Goal: Task Accomplishment & Management: Manage account settings

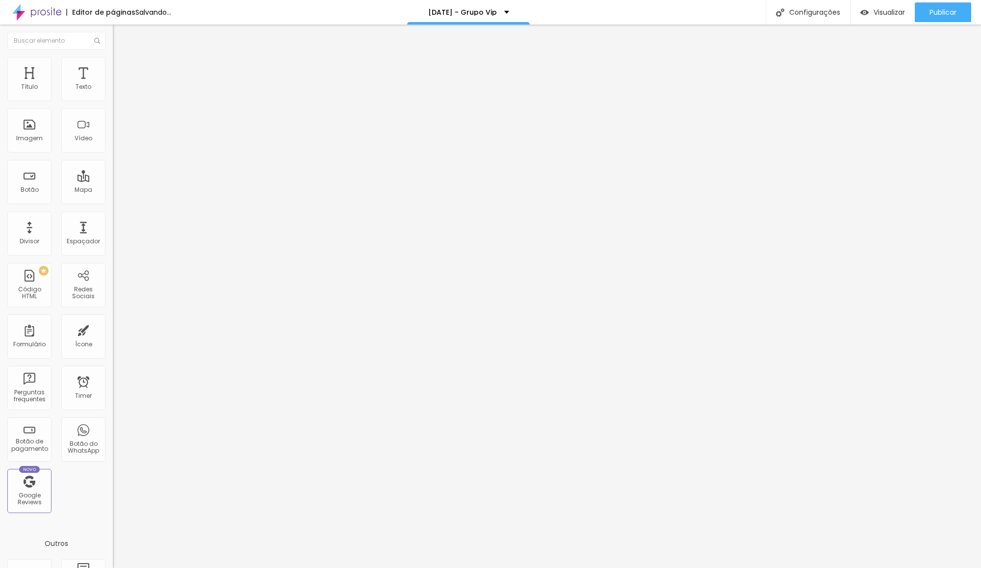
click at [122, 66] on span "Estilo" at bounding box center [129, 63] width 15 height 8
click at [113, 202] on input "[URL][DOMAIN_NAME]" at bounding box center [172, 197] width 118 height 10
paste input "H7LrdLz3HBbKzrmK9Joa3i?mode=ems_copy_c"
type input "[URL][DOMAIN_NAME]"
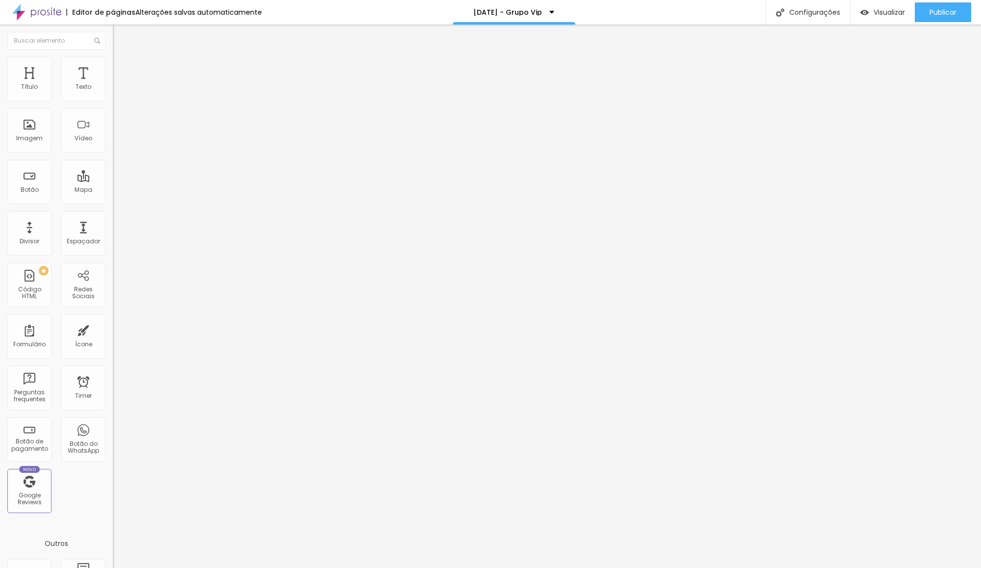
scroll to position [0, 0]
click at [113, 202] on input "[URL][DOMAIN_NAME]" at bounding box center [172, 197] width 118 height 10
paste input "H7LrdLz3HBbKzrmK9Joa3i?mode=ems_copy_c"
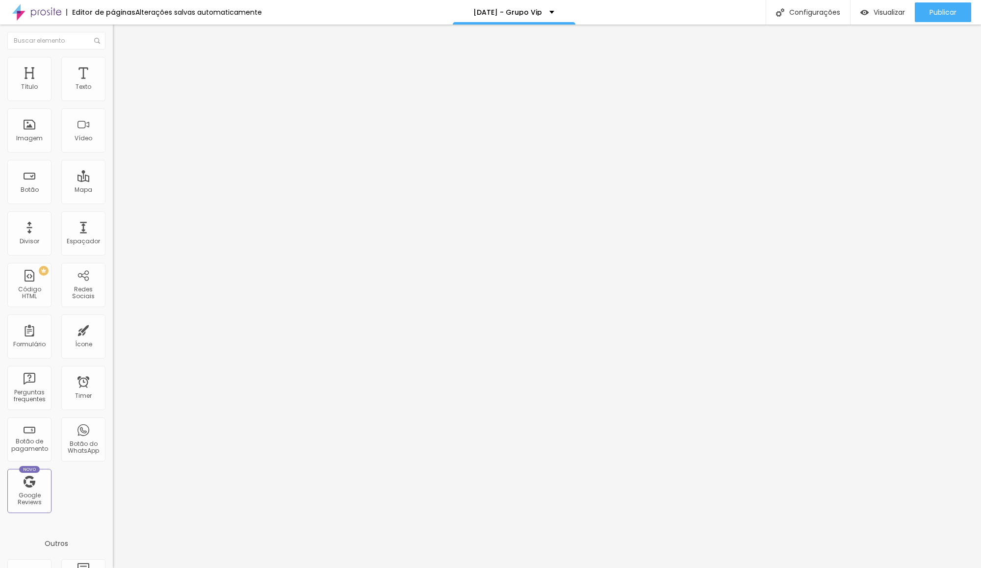
type input "[URL][DOMAIN_NAME]"
click at [113, 199] on input "[URL][DOMAIN_NAME]" at bounding box center [172, 197] width 118 height 10
paste input "H7LrdLz3HBbKzrmK9Joa3i?mode=ems_copy_c"
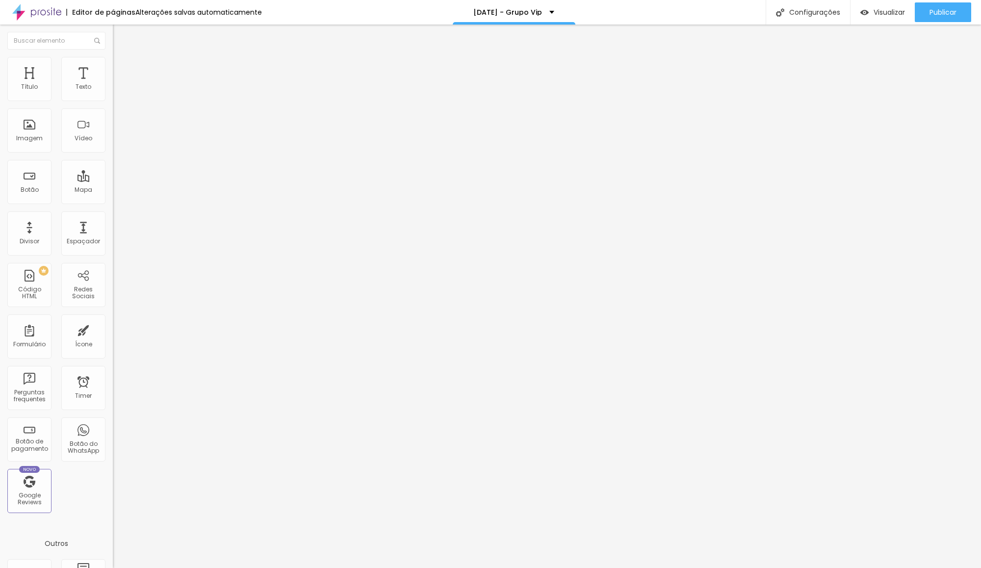
type input "[URL][DOMAIN_NAME]"
click at [113, 201] on input "[URL][DOMAIN_NAME]" at bounding box center [172, 197] width 118 height 10
paste input "H7LrdLz3HBbKzrmK9Joa3i?mode=ems_copy_c"
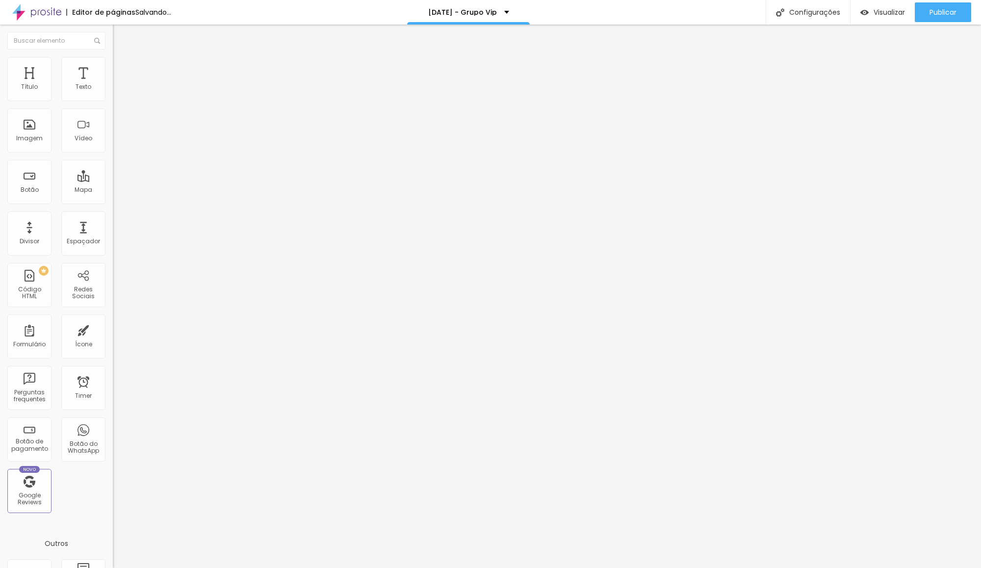
type input "[URL][DOMAIN_NAME]"
click at [113, 84] on span "Trocar imagem" at bounding box center [139, 80] width 53 height 8
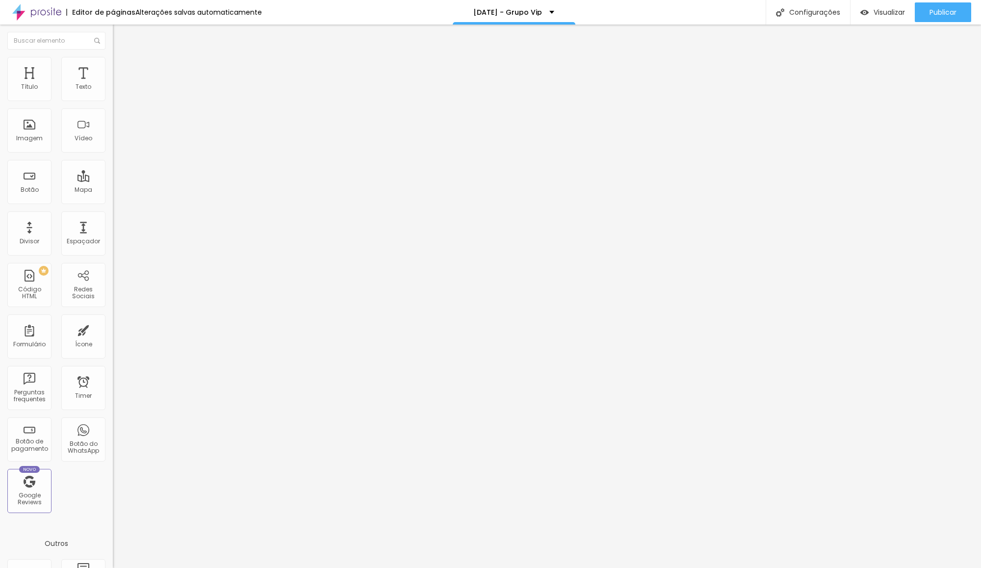
click at [113, 84] on span "Trocar imagem" at bounding box center [139, 80] width 53 height 8
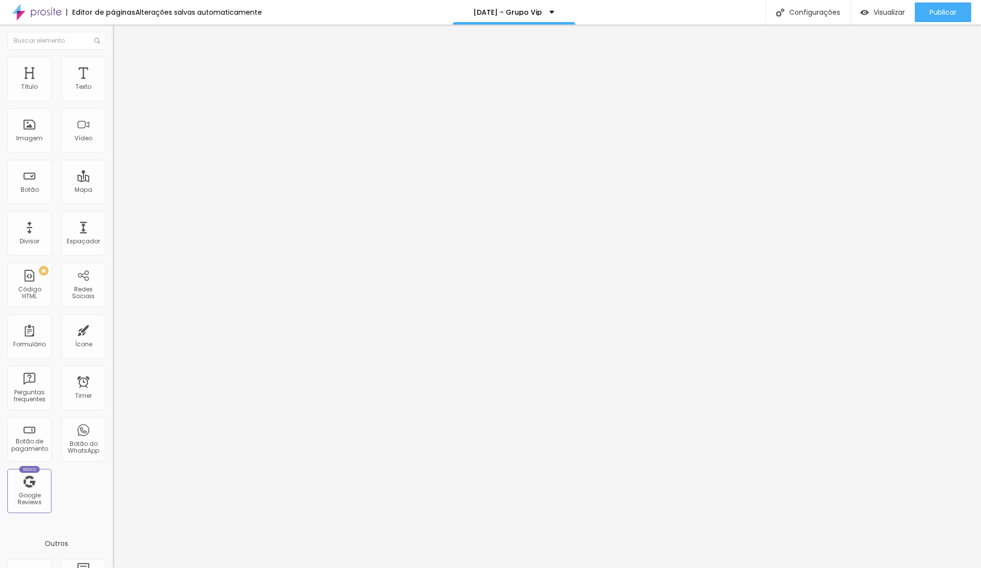
click at [113, 84] on span "Trocar imagem" at bounding box center [139, 80] width 53 height 8
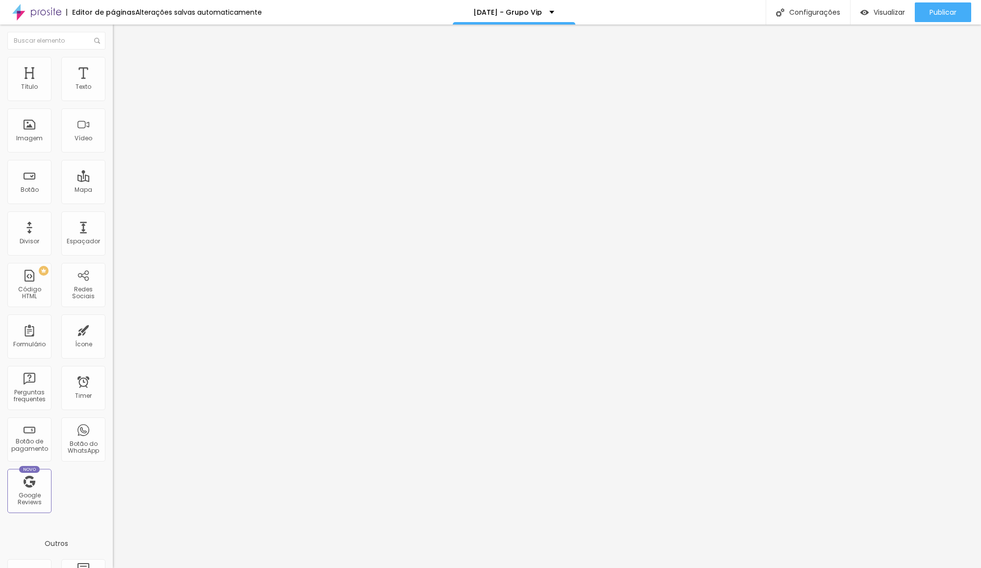
click at [113, 84] on span "Trocar imagem" at bounding box center [139, 80] width 53 height 8
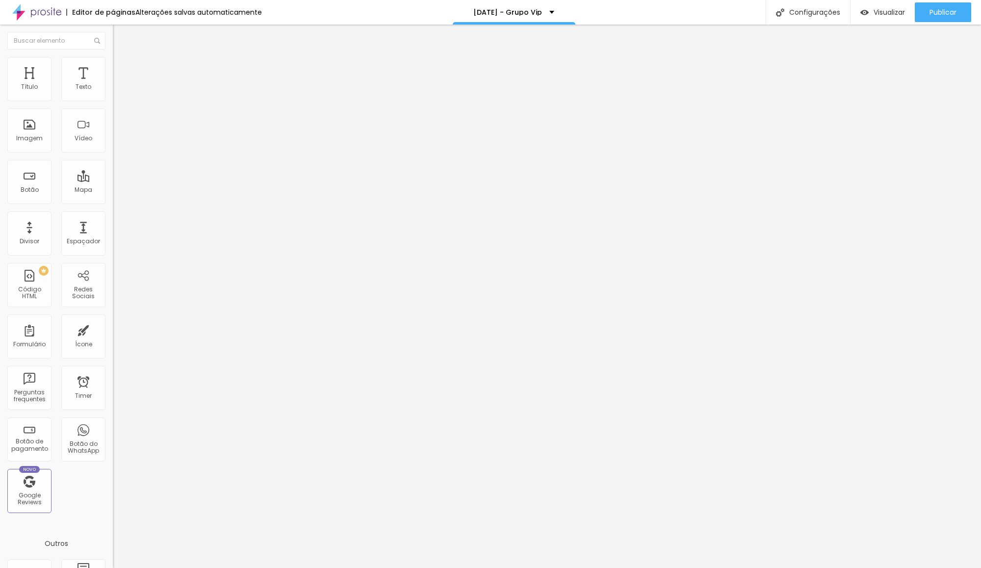
click at [113, 84] on span "Trocar imagem" at bounding box center [139, 80] width 53 height 8
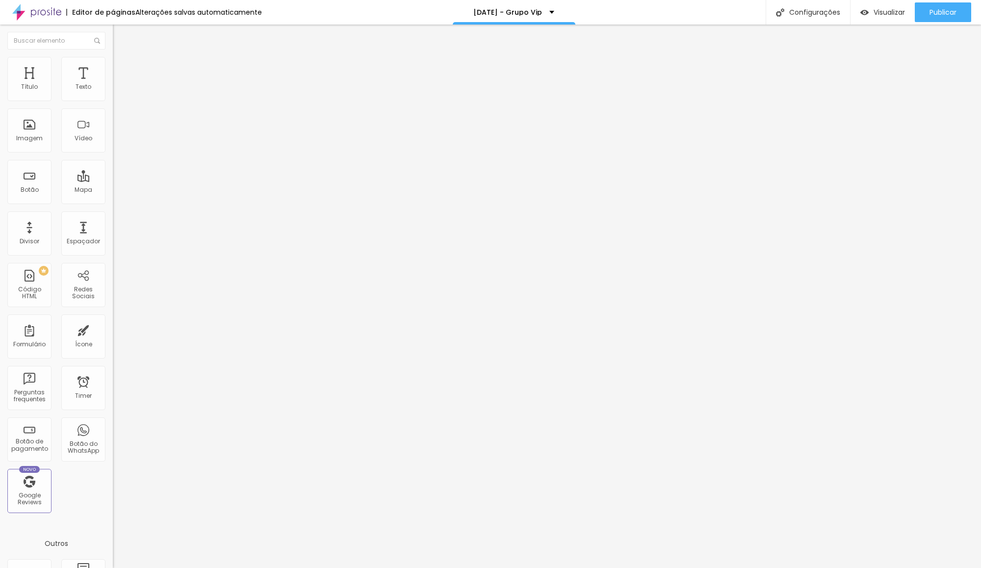
click at [113, 84] on span "Trocar imagem" at bounding box center [139, 80] width 53 height 8
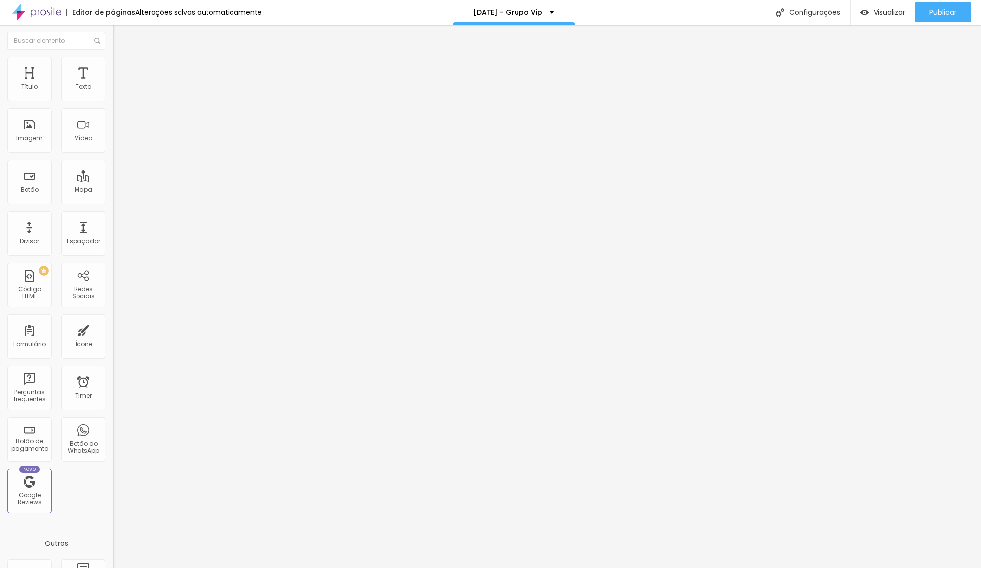
click at [113, 214] on div "Editar Seção Conteúdo Estilo Avançado Modo Encaixotado Encaixotado Completo" at bounding box center [169, 296] width 113 height 543
click at [113, 65] on li "Estilo" at bounding box center [169, 62] width 113 height 10
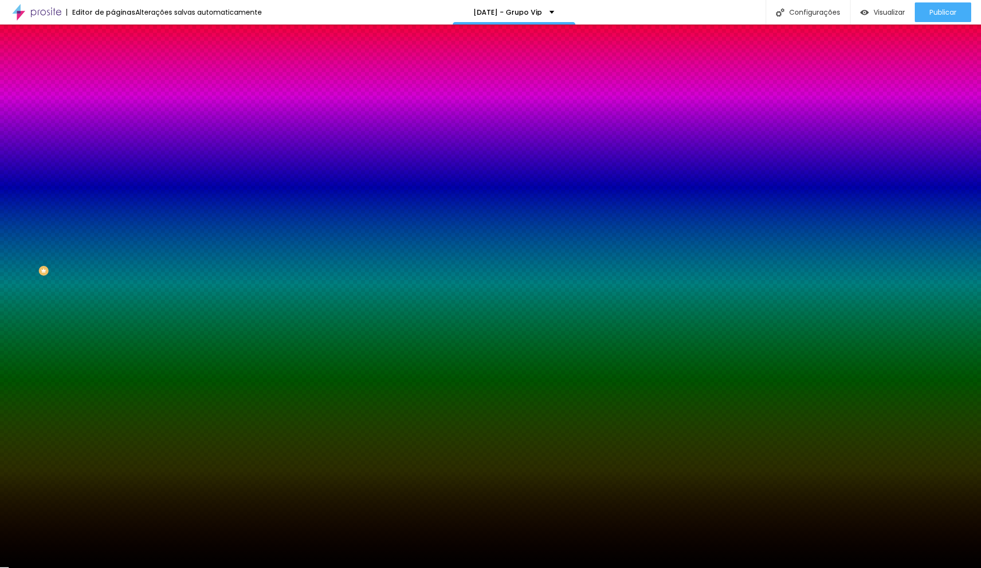
click at [122, 58] on span "Conteúdo" at bounding box center [137, 54] width 30 height 8
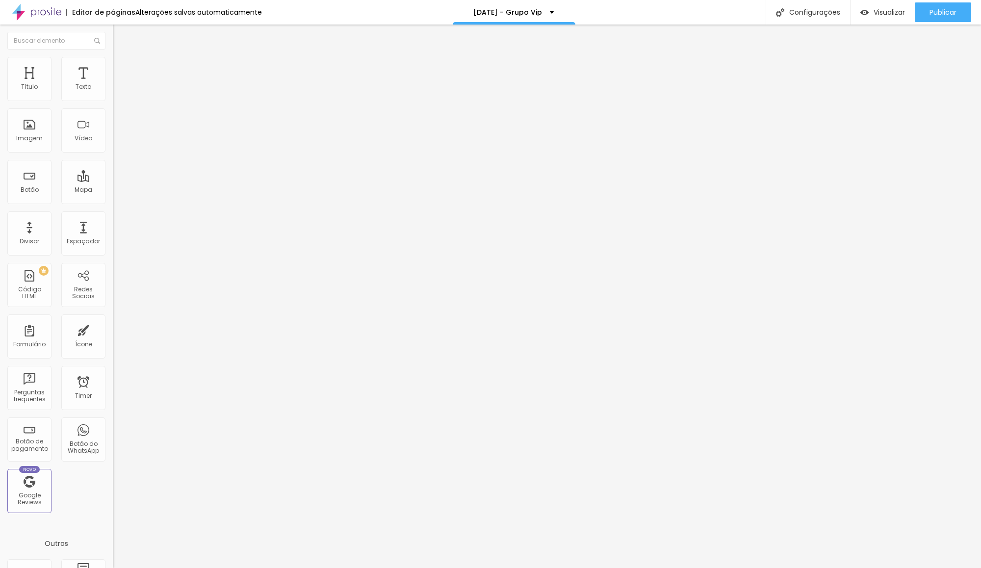
click at [113, 95] on div "Modo Encaixotado Encaixotado Completo" at bounding box center [169, 89] width 113 height 27
click at [113, 89] on span "Encaixotado" at bounding box center [132, 85] width 38 height 8
click at [113, 67] on ul "Conteúdo Estilo Avançado" at bounding box center [169, 61] width 113 height 29
click at [113, 65] on li "Estilo" at bounding box center [169, 62] width 113 height 10
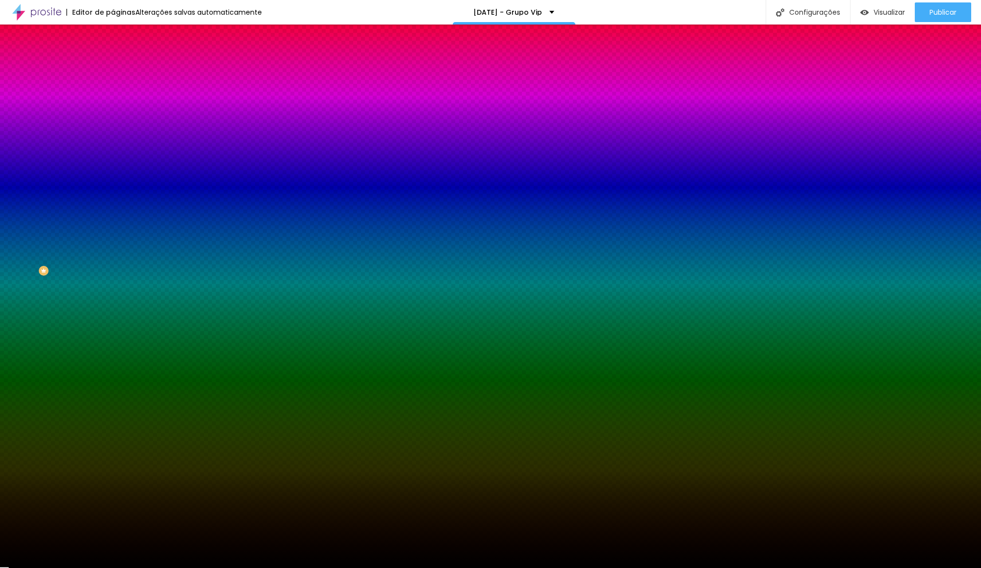
click at [113, 67] on li "Avançado" at bounding box center [169, 72] width 113 height 10
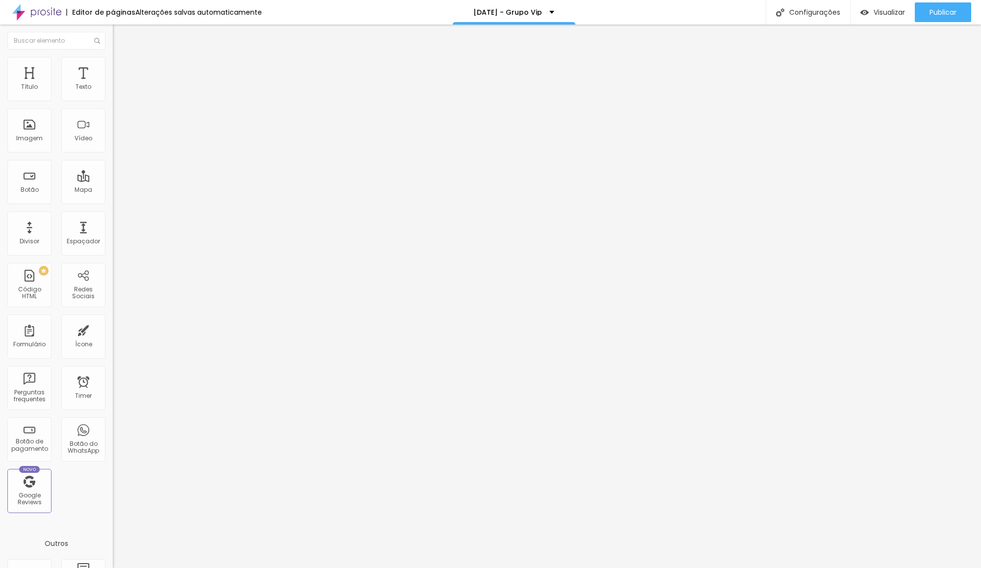
click at [113, 63] on img at bounding box center [117, 61] width 9 height 9
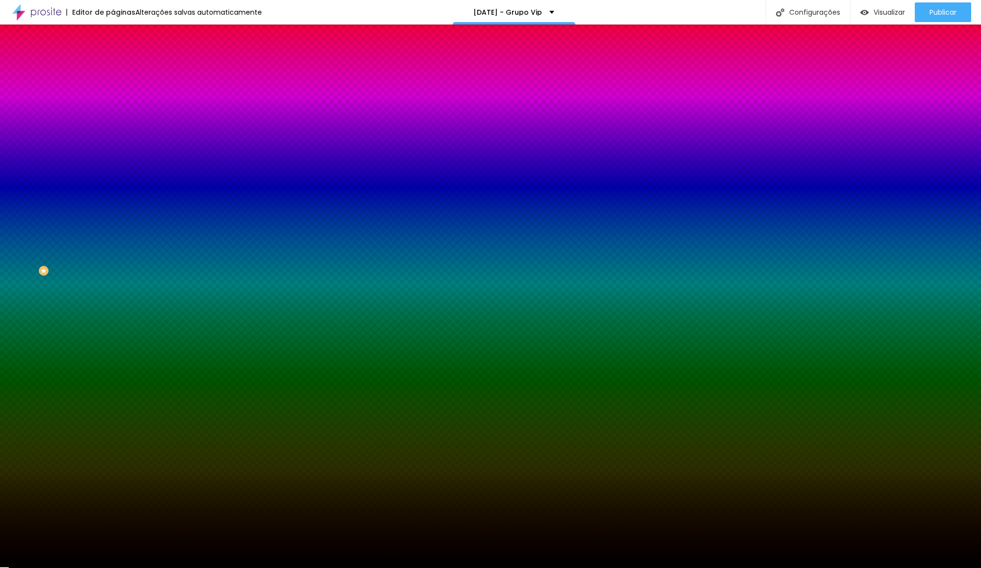
click at [113, 102] on span "Nenhum" at bounding box center [125, 98] width 25 height 8
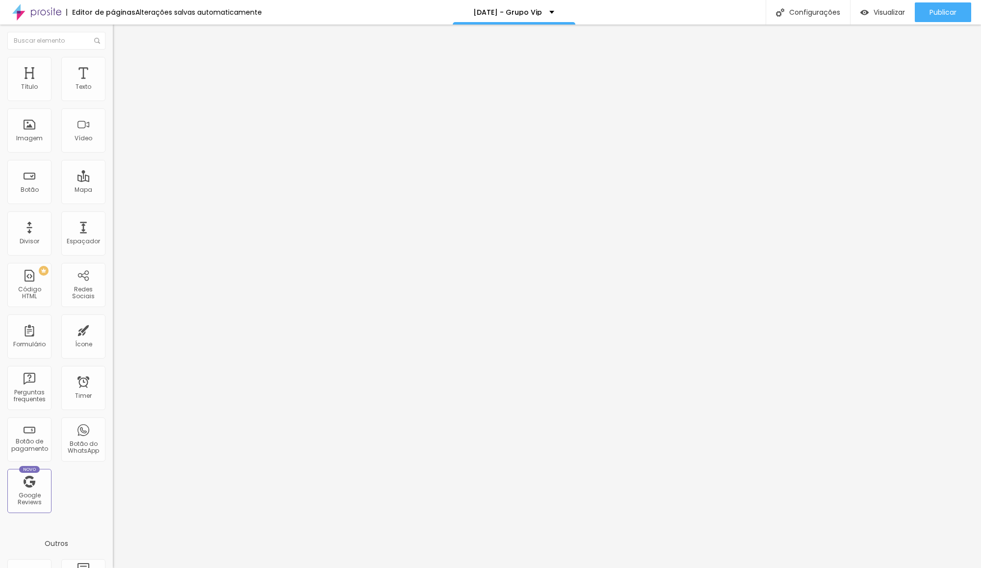
click at [113, 60] on img at bounding box center [117, 61] width 9 height 9
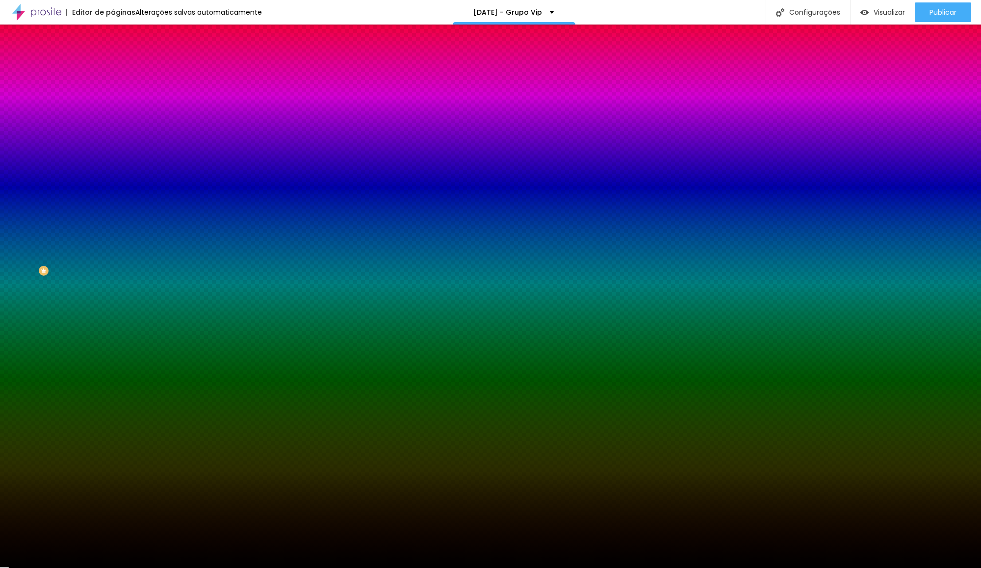
click at [122, 69] on span "Avançado" at bounding box center [138, 73] width 32 height 8
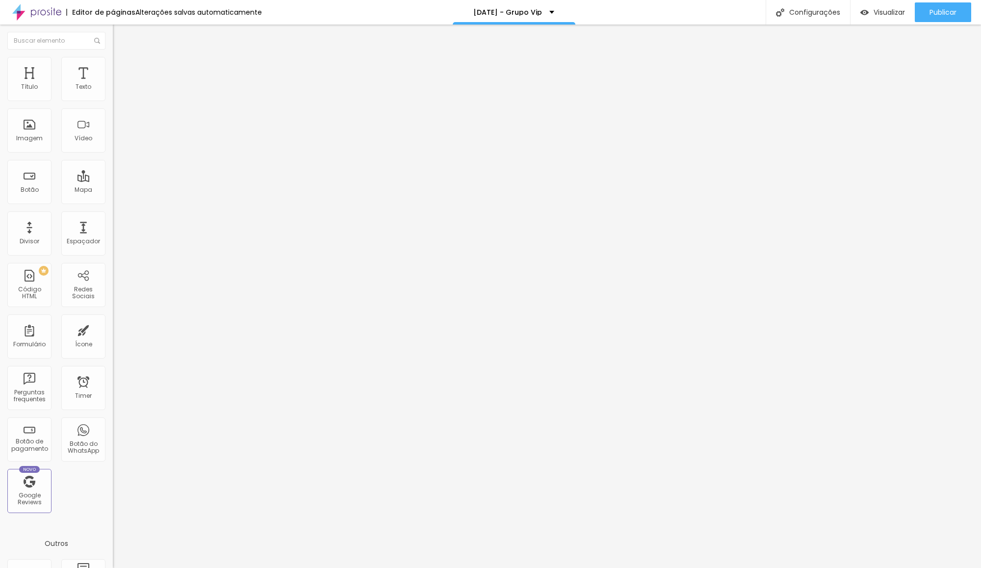
click at [113, 65] on li "Estilo" at bounding box center [169, 62] width 113 height 10
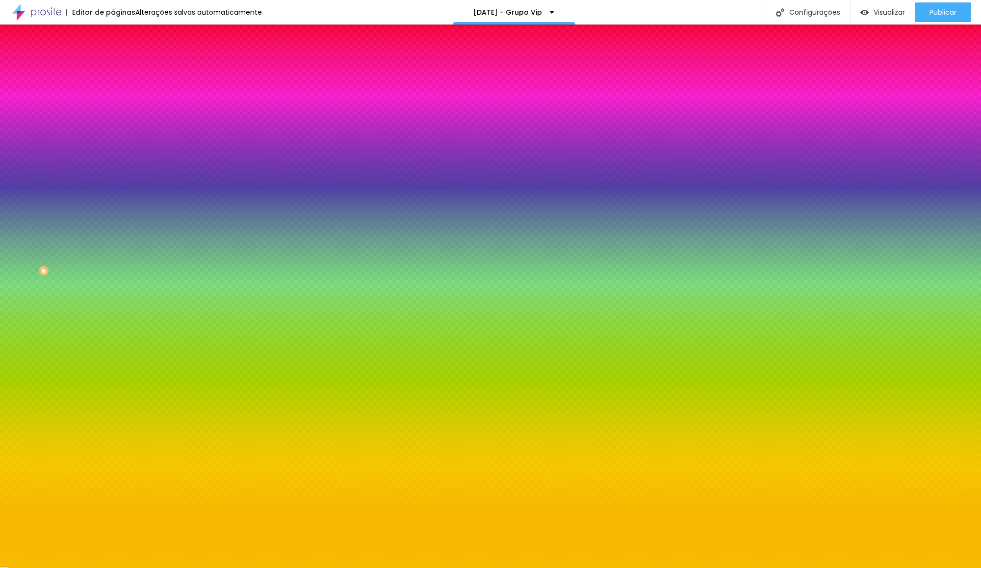
click at [113, 133] on div at bounding box center [169, 133] width 113 height 0
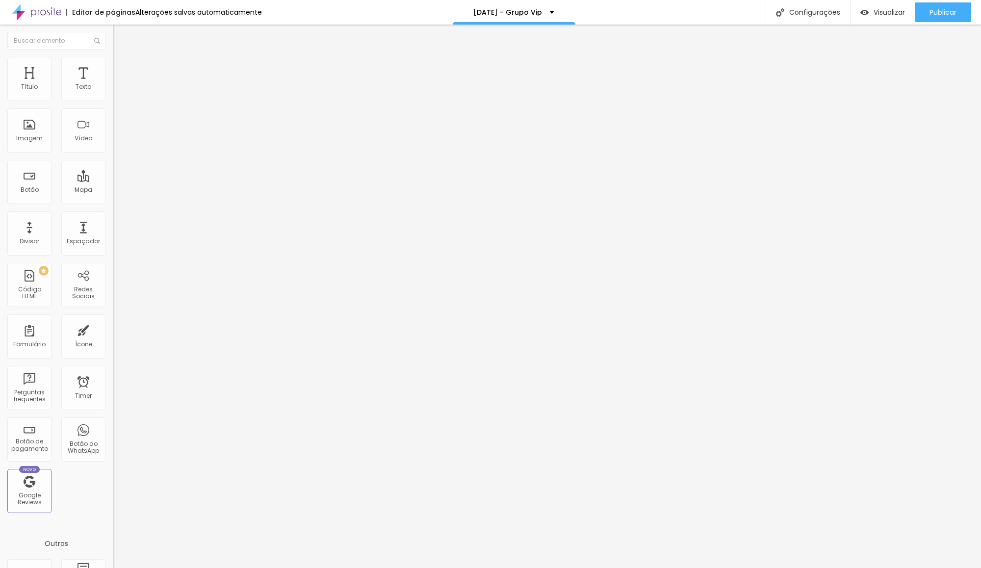
click at [113, 75] on ul "Conteúdo Estilo Avançado" at bounding box center [169, 61] width 113 height 29
click at [122, 68] on span "Estilo" at bounding box center [129, 63] width 15 height 8
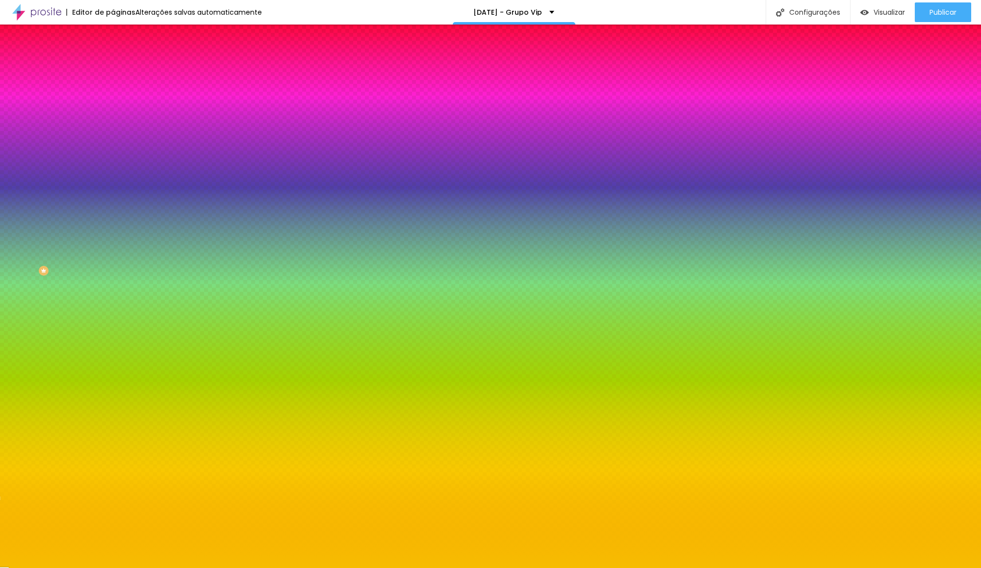
click at [113, 133] on div at bounding box center [169, 133] width 113 height 0
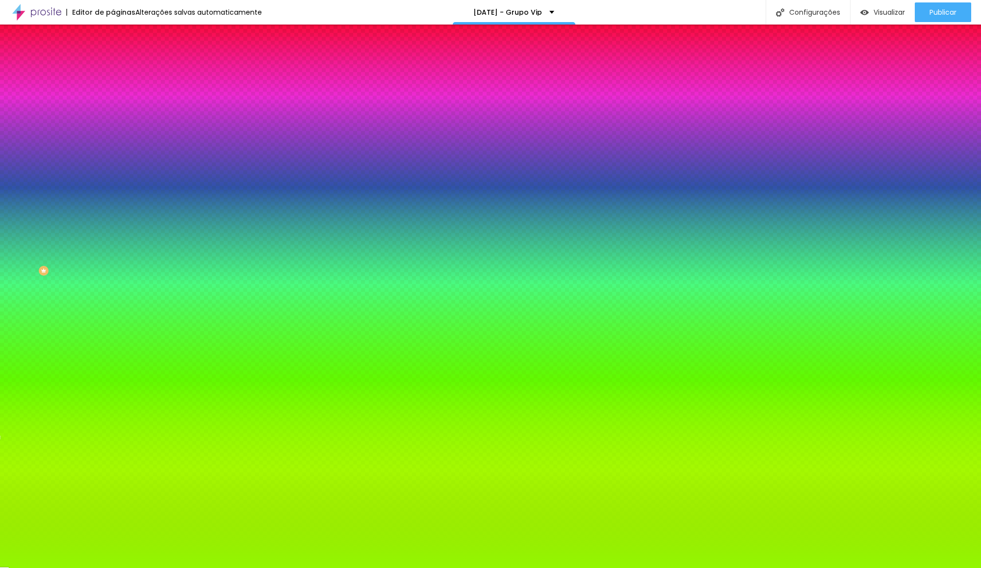
drag, startPoint x: 87, startPoint y: 235, endPoint x: 88, endPoint y: 246, distance: 10.3
click at [88, 247] on div at bounding box center [490, 284] width 981 height 568
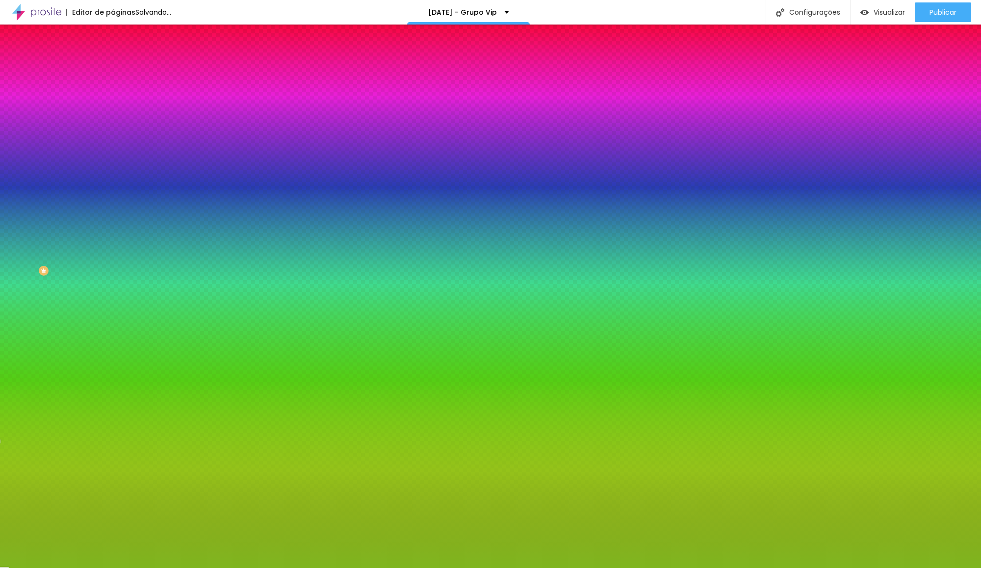
drag, startPoint x: 74, startPoint y: 210, endPoint x: 69, endPoint y: 211, distance: 4.9
click at [69, 211] on div at bounding box center [490, 284] width 981 height 568
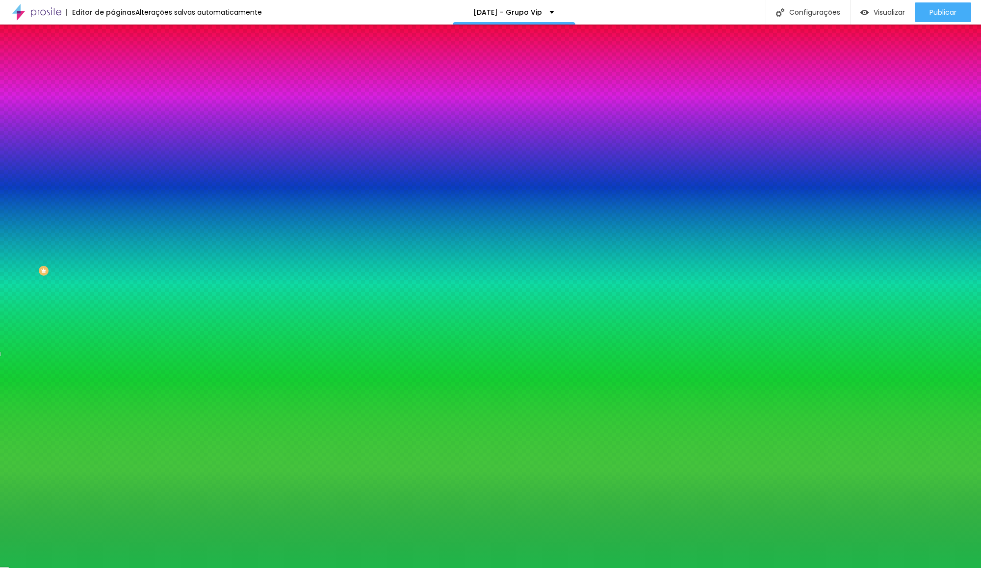
click at [85, 235] on div at bounding box center [490, 284] width 981 height 568
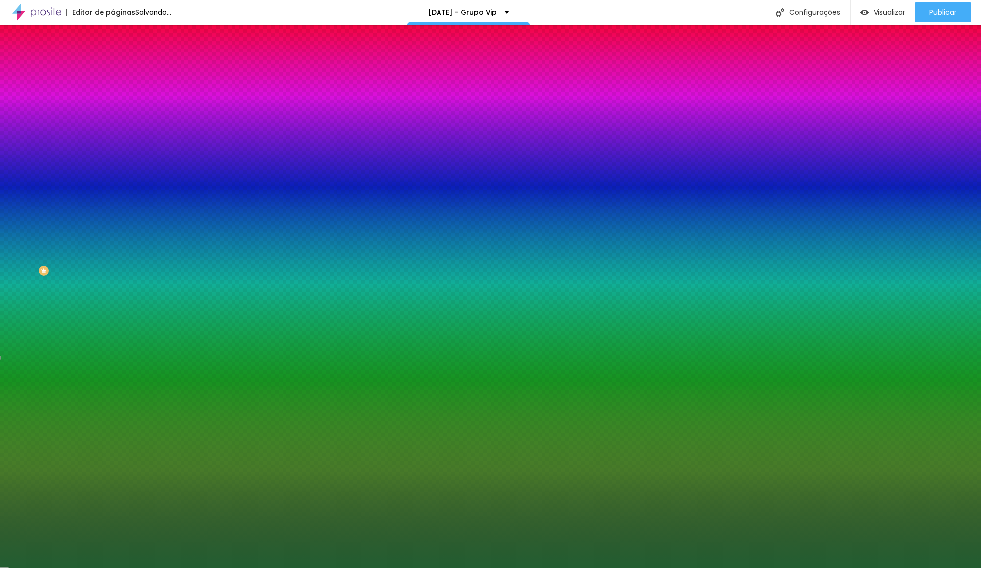
drag, startPoint x: 58, startPoint y: 216, endPoint x: 58, endPoint y: 237, distance: 21.1
click at [57, 237] on div at bounding box center [490, 284] width 981 height 568
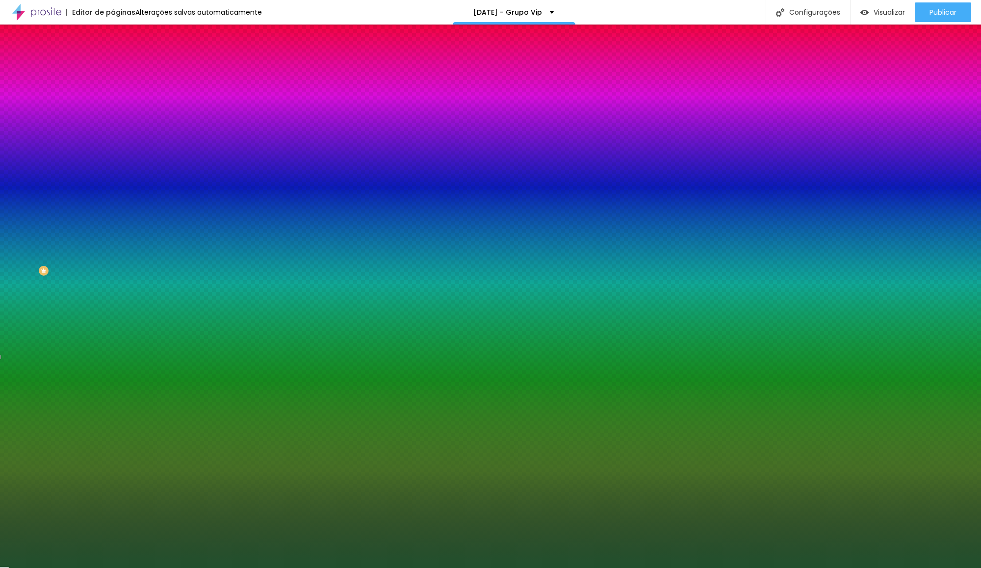
drag, startPoint x: 58, startPoint y: 239, endPoint x: 53, endPoint y: 240, distance: 5.1
click at [576, 390] on div at bounding box center [577, 391] width 2 height 2
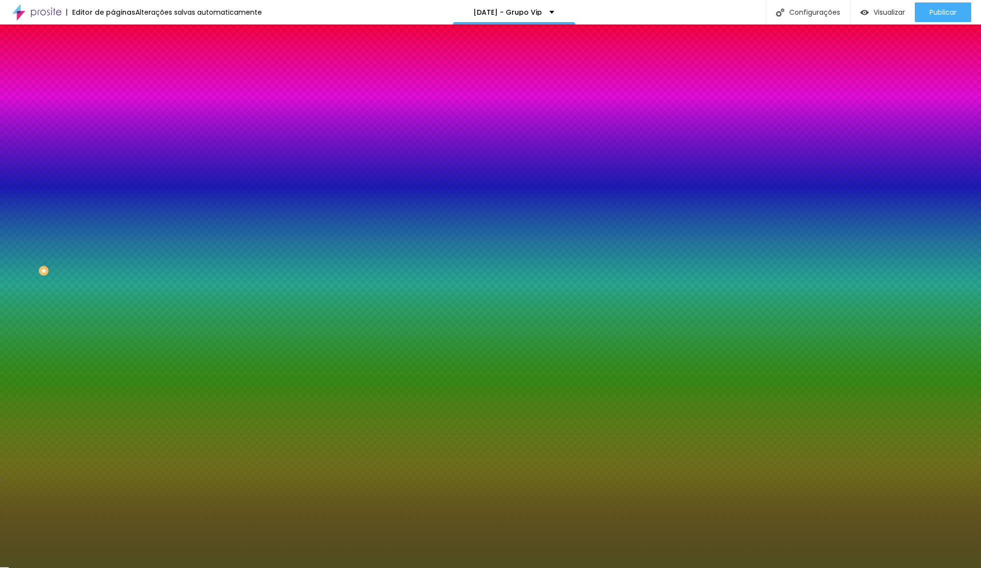
drag, startPoint x: 87, startPoint y: 244, endPoint x: 88, endPoint y: 252, distance: 7.4
click at [88, 252] on div at bounding box center [490, 284] width 981 height 568
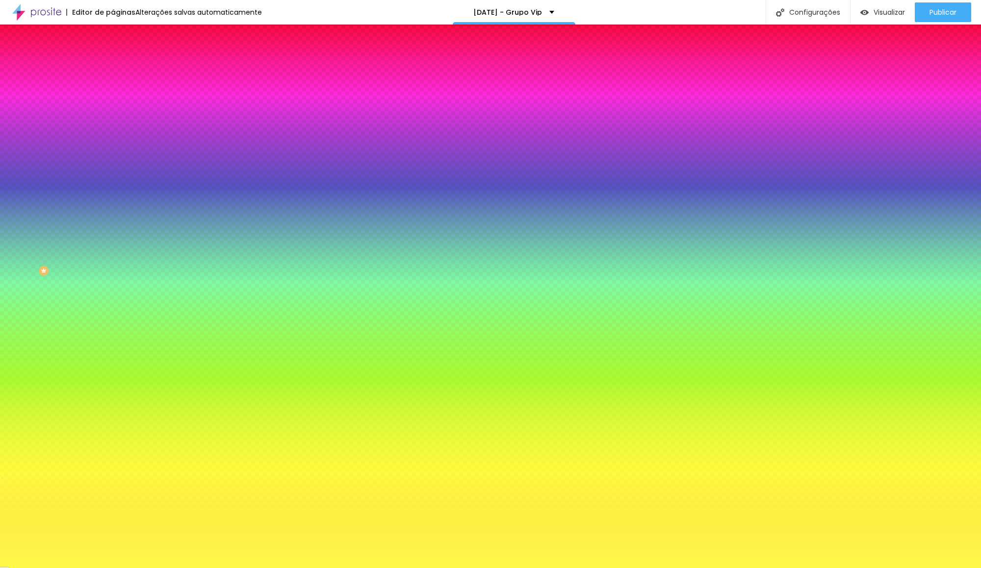
type input "#FFF800"
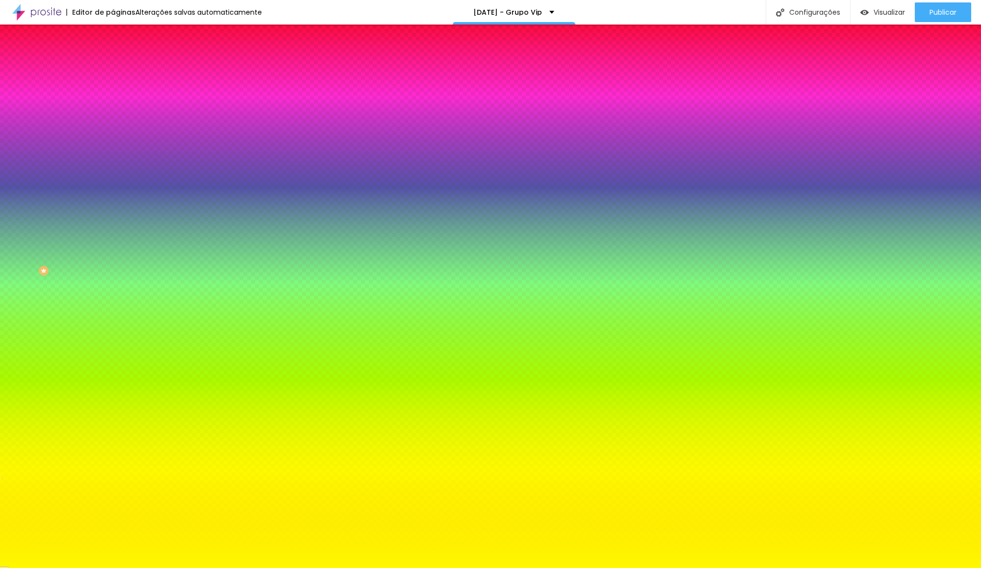
drag, startPoint x: 57, startPoint y: 218, endPoint x: 81, endPoint y: 178, distance: 46.6
click at [113, 143] on div "Cor de fundo Voltar ao padrão #FFF800" at bounding box center [169, 129] width 113 height 27
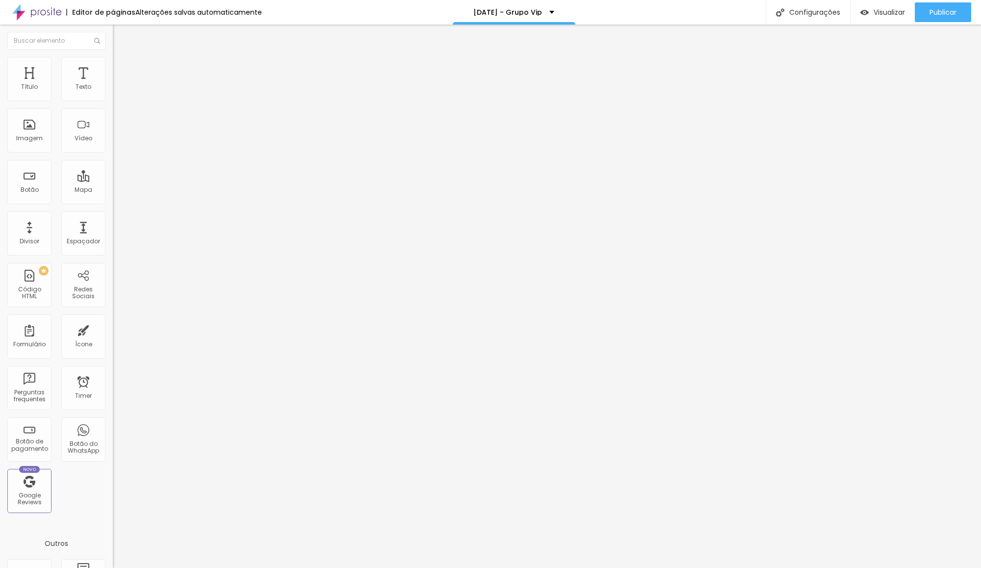
click at [113, 89] on span "Encaixotado" at bounding box center [132, 85] width 38 height 8
click at [113, 60] on img at bounding box center [117, 61] width 9 height 9
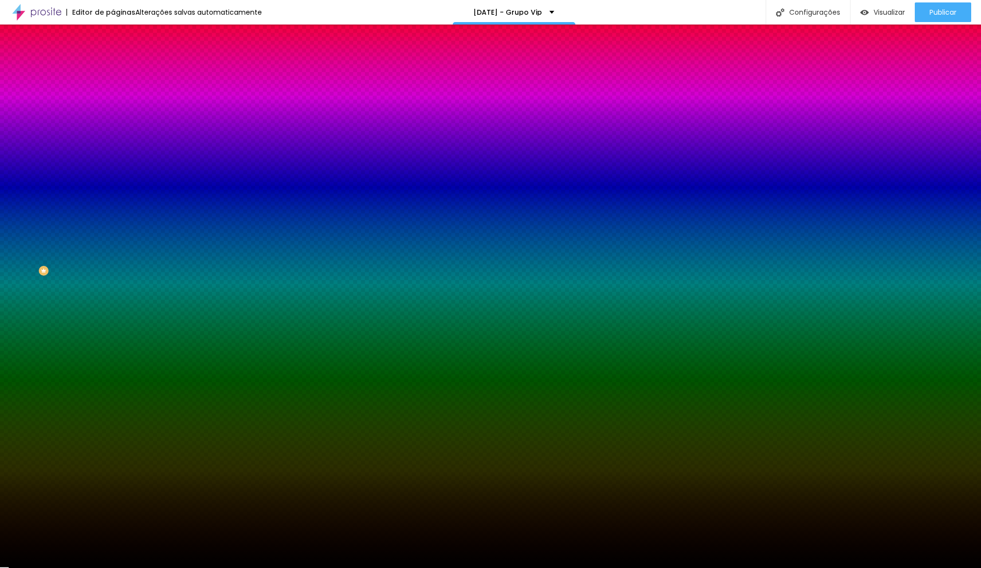
click at [113, 102] on span "Nenhum" at bounding box center [125, 98] width 25 height 8
click at [113, 204] on button "button" at bounding box center [120, 198] width 14 height 10
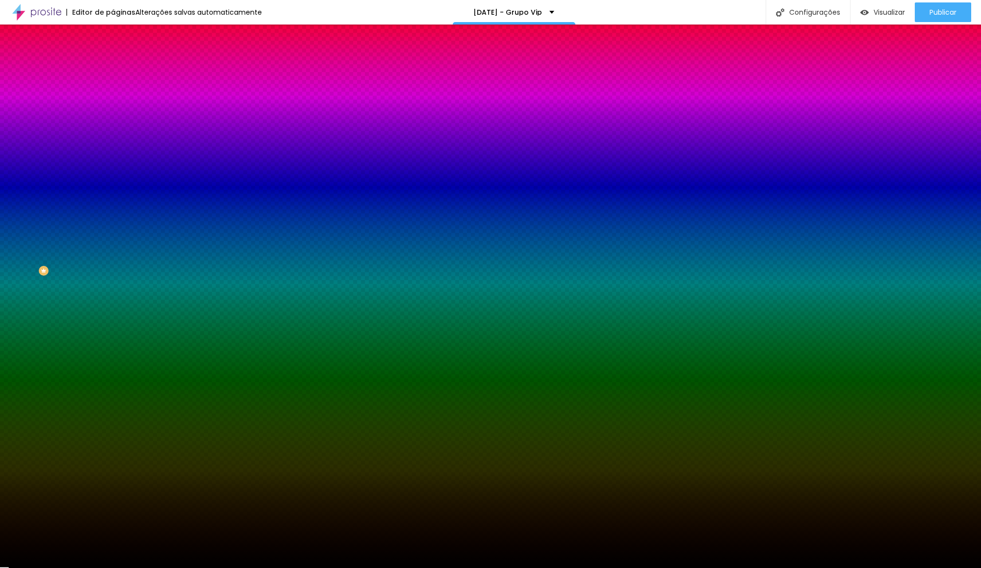
click at [24, 567] on div at bounding box center [490, 568] width 981 height 0
click at [113, 204] on div "Efeito inferior ATIVO Voltar ao padrão" at bounding box center [169, 189] width 113 height 27
click at [113, 204] on button "button" at bounding box center [120, 198] width 14 height 10
click at [57, 567] on div at bounding box center [490, 568] width 981 height 0
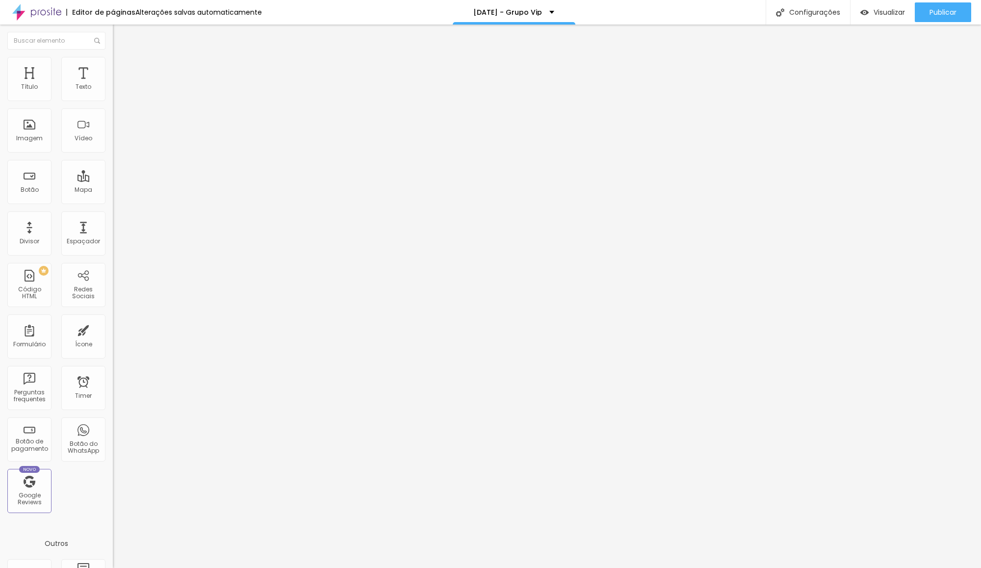
click at [113, 62] on ul "Conteúdo Estilo Avançado" at bounding box center [169, 61] width 113 height 29
click at [113, 60] on img at bounding box center [117, 61] width 9 height 9
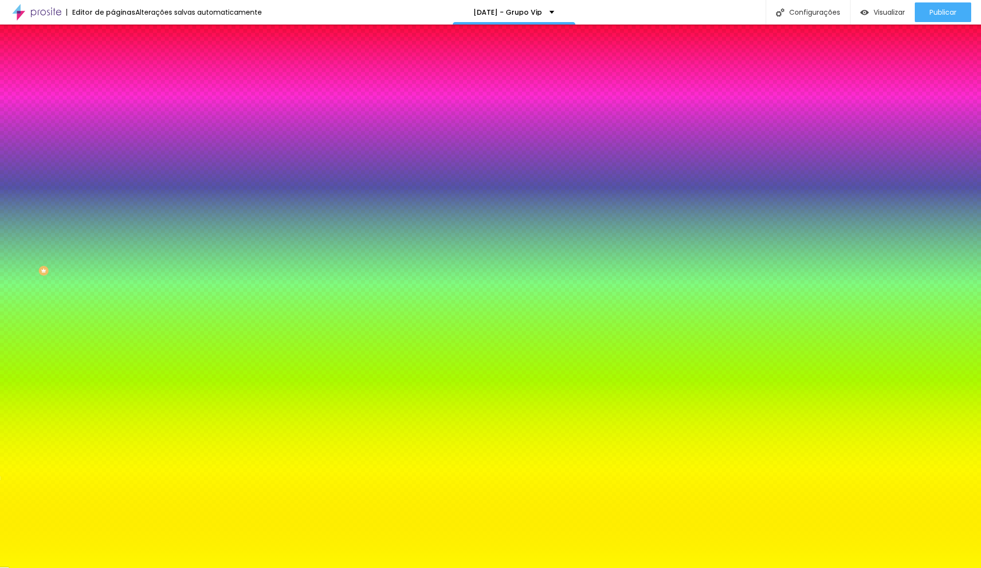
click at [113, 143] on input "#FFF800" at bounding box center [172, 138] width 118 height 10
paste input "C325"
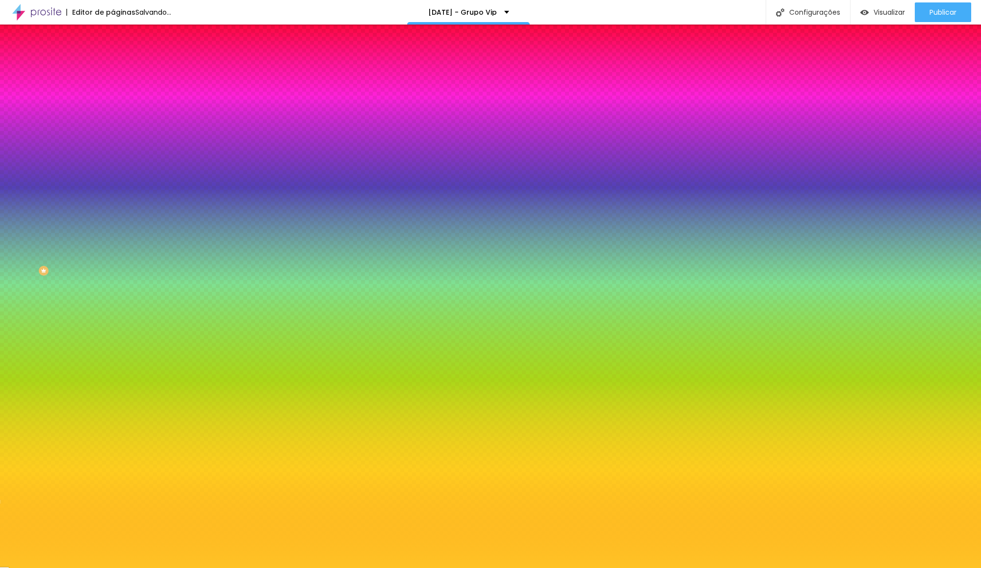
type input "#FFC325"
click at [113, 329] on div "Editar Seção Conteúdo Estilo Avançado Imagem de fundo Adicionar imagem Efeito d…" at bounding box center [169, 296] width 113 height 543
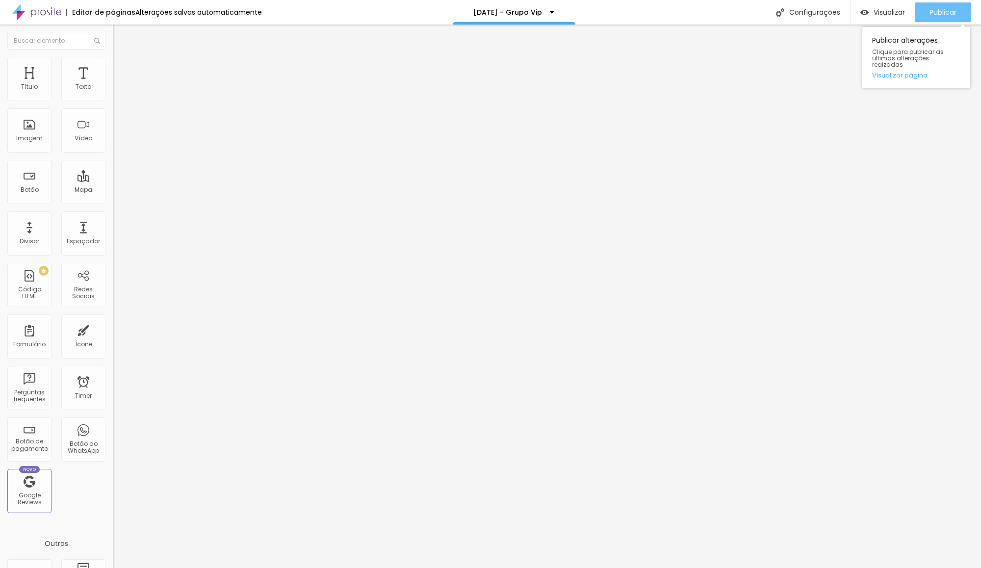
click at [922, 15] on button "Publicar" at bounding box center [943, 12] width 56 height 20
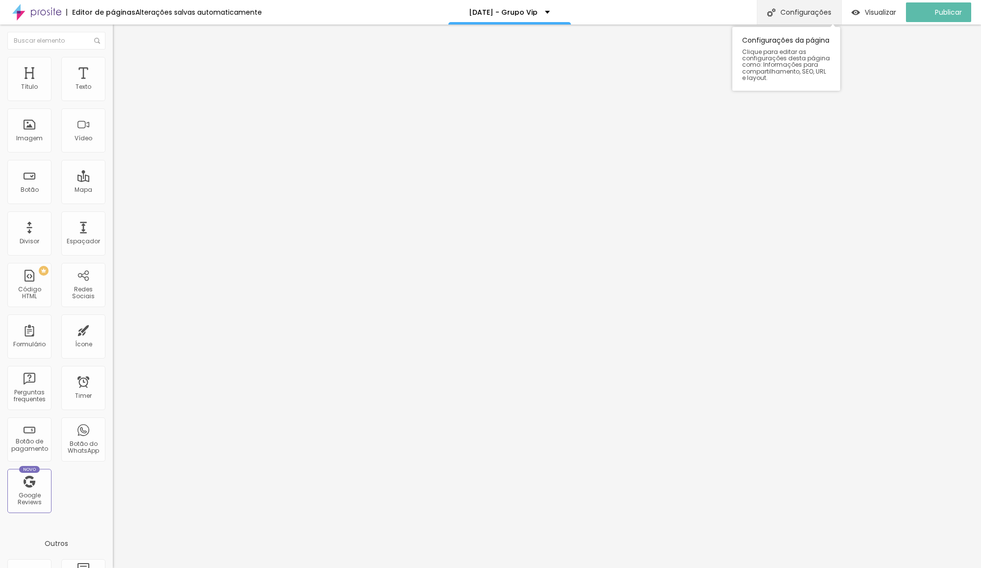
click at [827, 14] on div "Configurações" at bounding box center [799, 12] width 84 height 25
type input "/"
type input "/OMelhorNatal"
type input "/N"
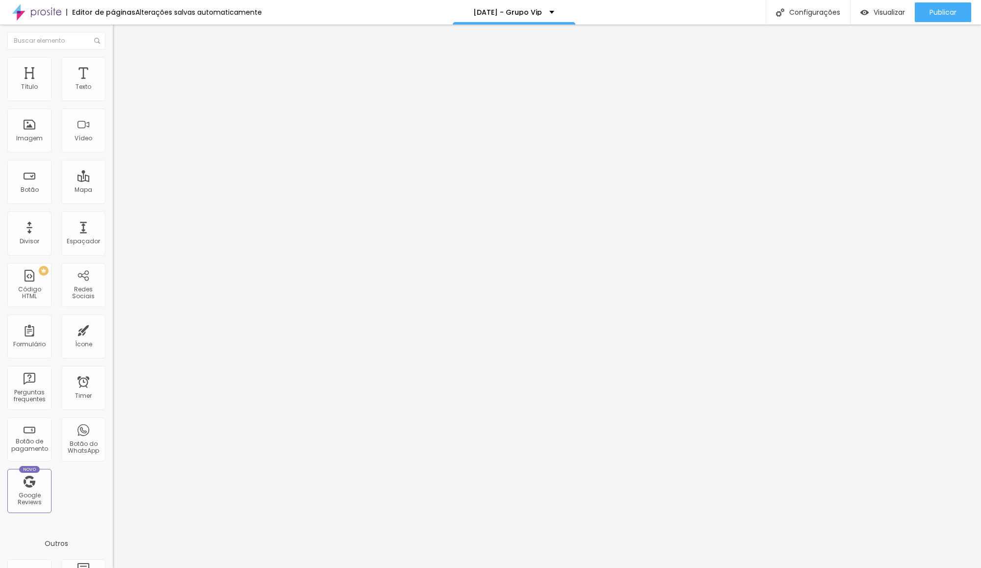
click at [819, 14] on div "Configurações" at bounding box center [807, 12] width 84 height 25
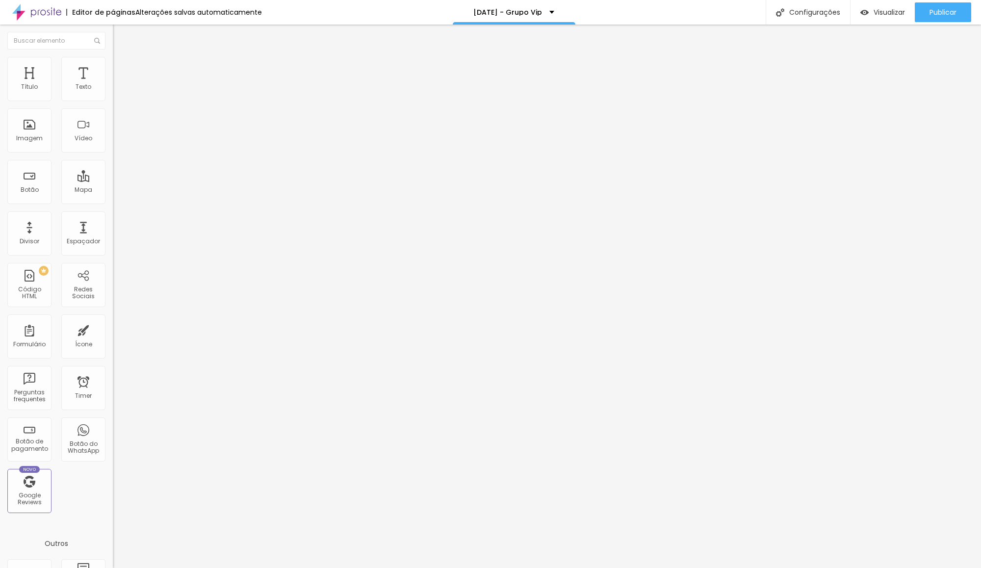
drag, startPoint x: 460, startPoint y: 338, endPoint x: 336, endPoint y: 336, distance: 123.6
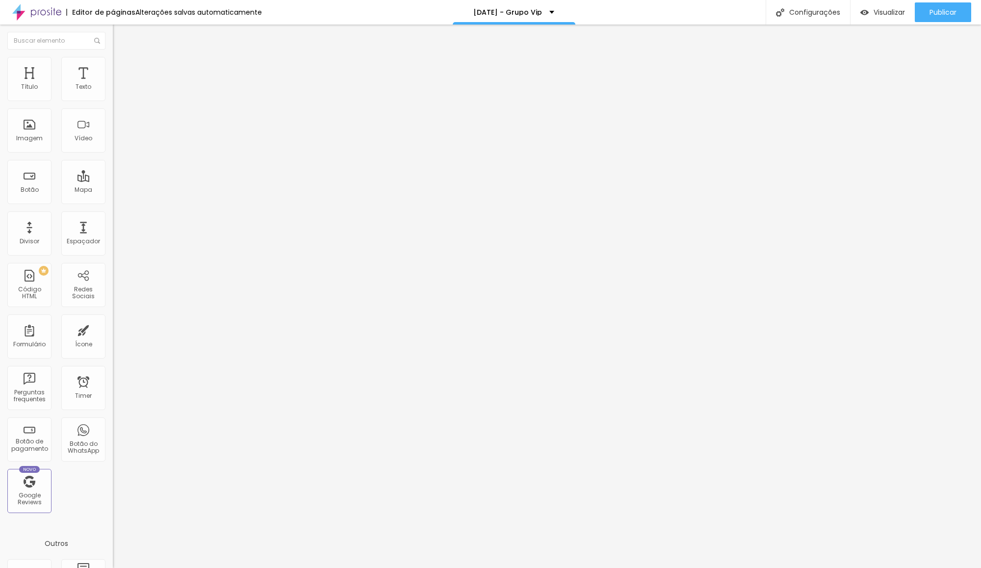
type input "[DATE] ⚡️ [PERSON_NAME]"
drag, startPoint x: 433, startPoint y: 382, endPoint x: 484, endPoint y: 386, distance: 52.2
type textarea "O melhor ensaio de [DATE] da Região"
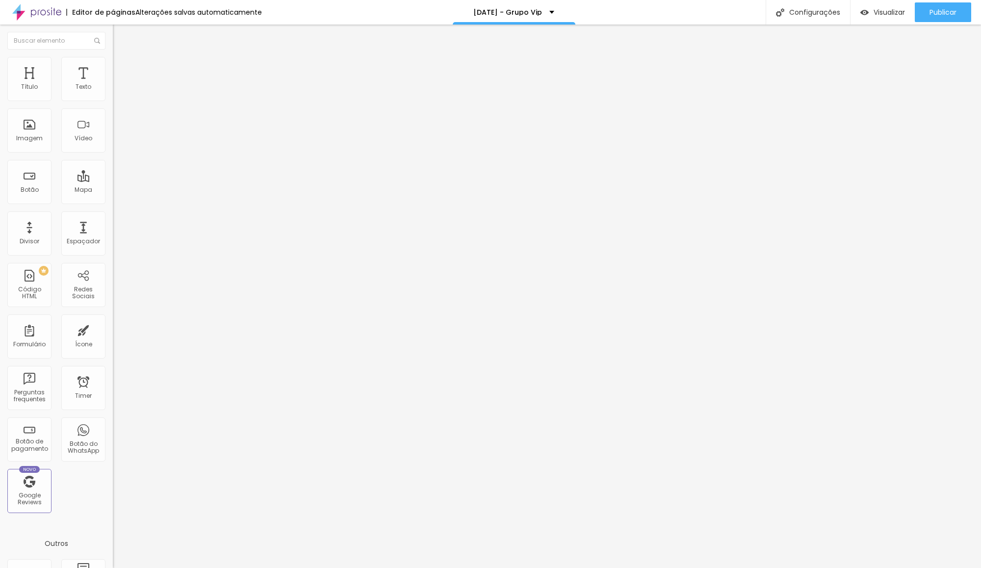
paste input "[DATE]"
type input "[DATE] ⚡️ [PERSON_NAME]"
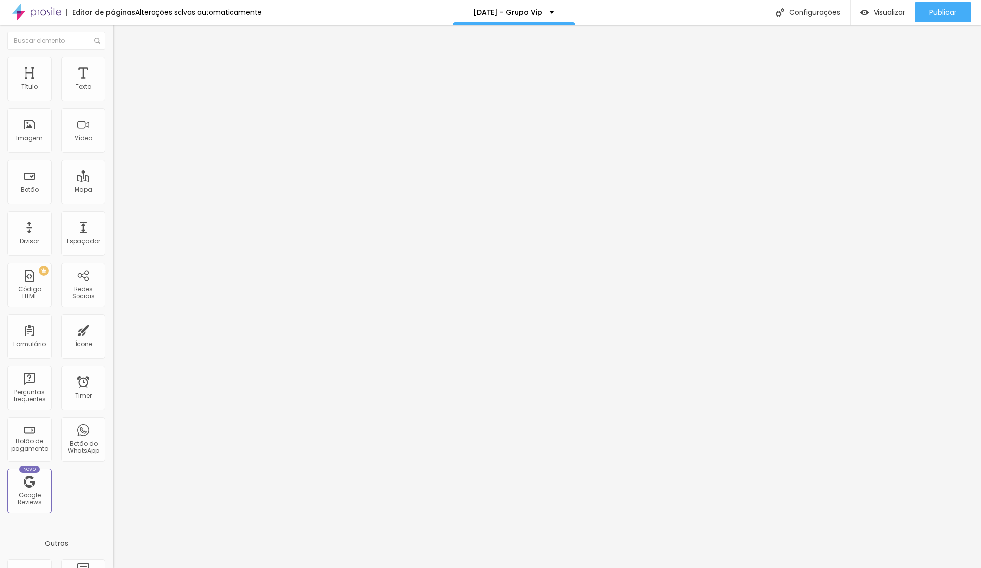
paste textarea "melhor ensaio de [DATE] da Região"
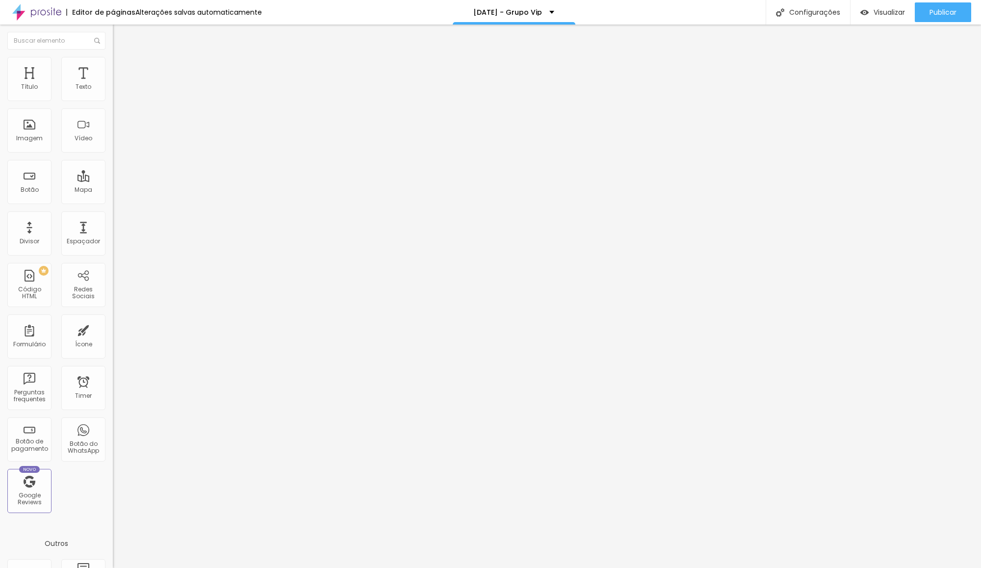
scroll to position [6, 0]
type textarea "O melhor ensaio de [DATE] da Região"
drag, startPoint x: 461, startPoint y: 378, endPoint x: 348, endPoint y: 378, distance: 113.3
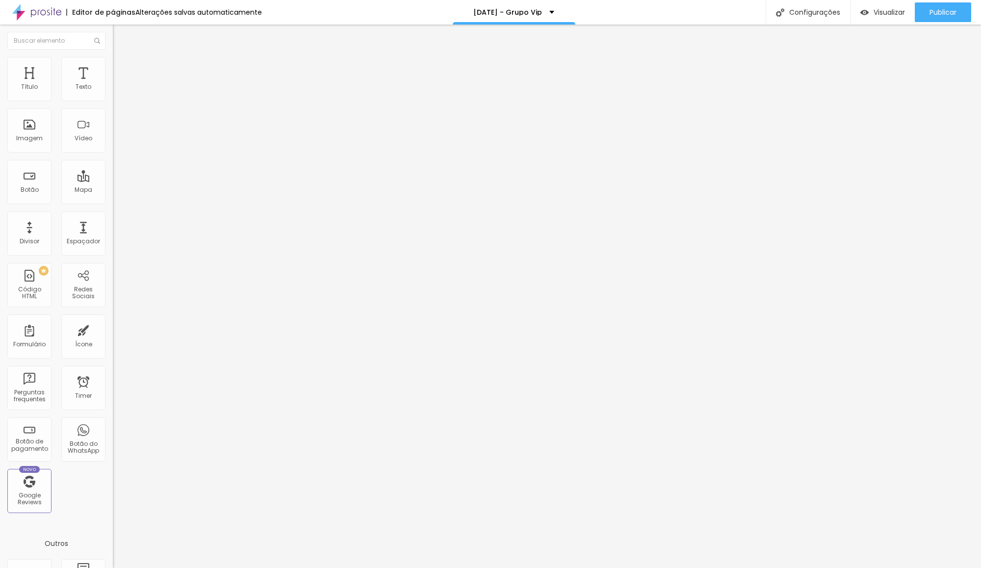
type textarea "ensaio profissional, fotos profissionais, ensaio de [DATE], fotos em estudio, e…"
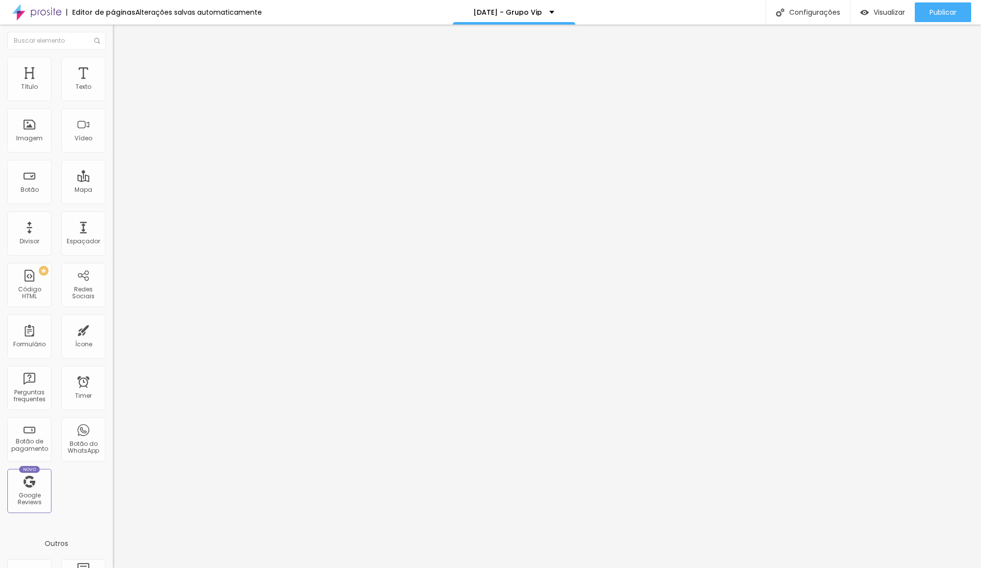
click at [668, 567] on div at bounding box center [490, 578] width 981 height 9
click at [864, 10] on img "button" at bounding box center [864, 12] width 8 height 8
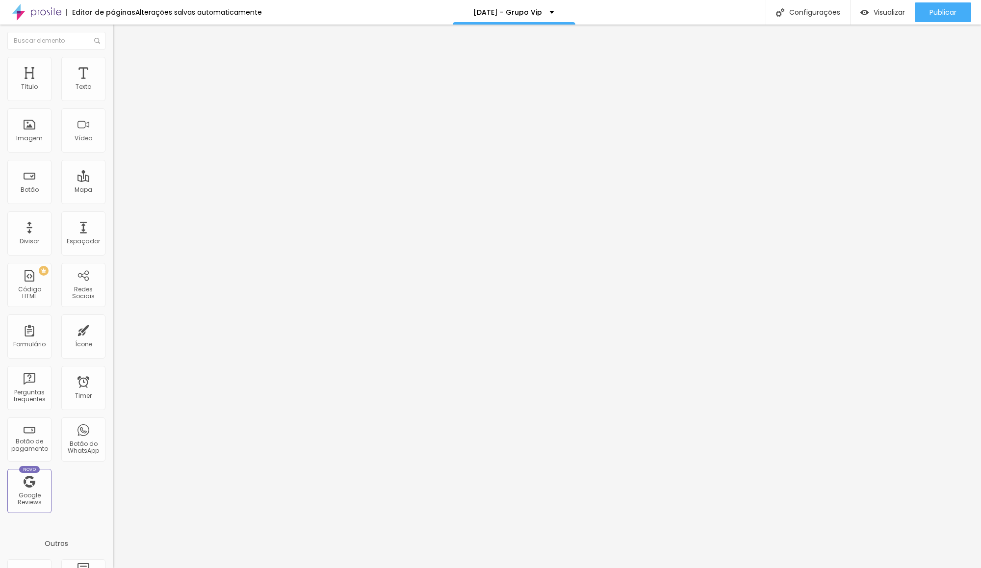
click at [122, 68] on span "Avançado" at bounding box center [138, 63] width 32 height 8
click at [113, 57] on li "Estilo" at bounding box center [169, 52] width 113 height 10
click at [113, 73] on div "Tipografia" at bounding box center [169, 70] width 113 height 6
click at [113, 94] on button "button" at bounding box center [120, 89] width 14 height 10
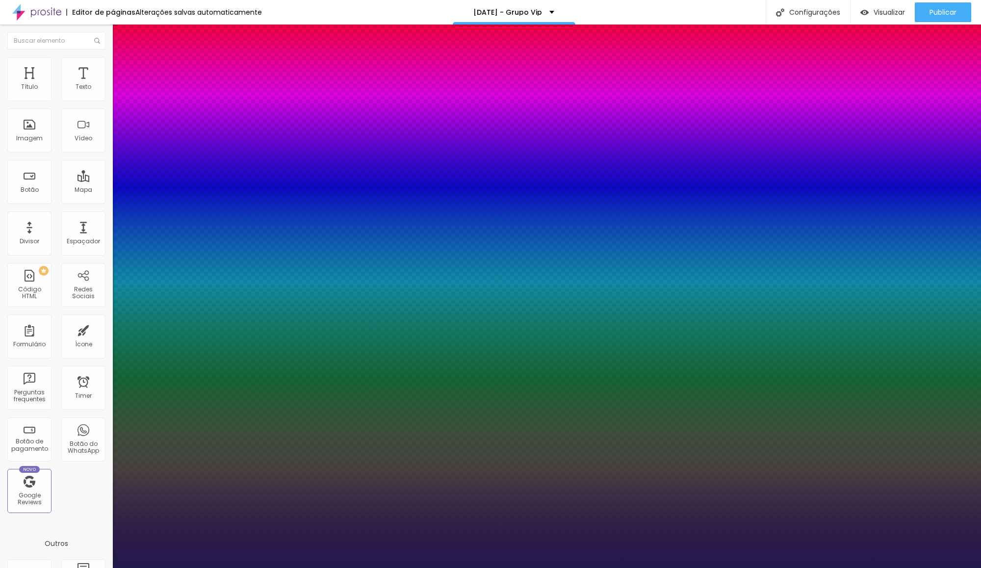
type input "1"
click at [591, 567] on div at bounding box center [490, 568] width 981 height 0
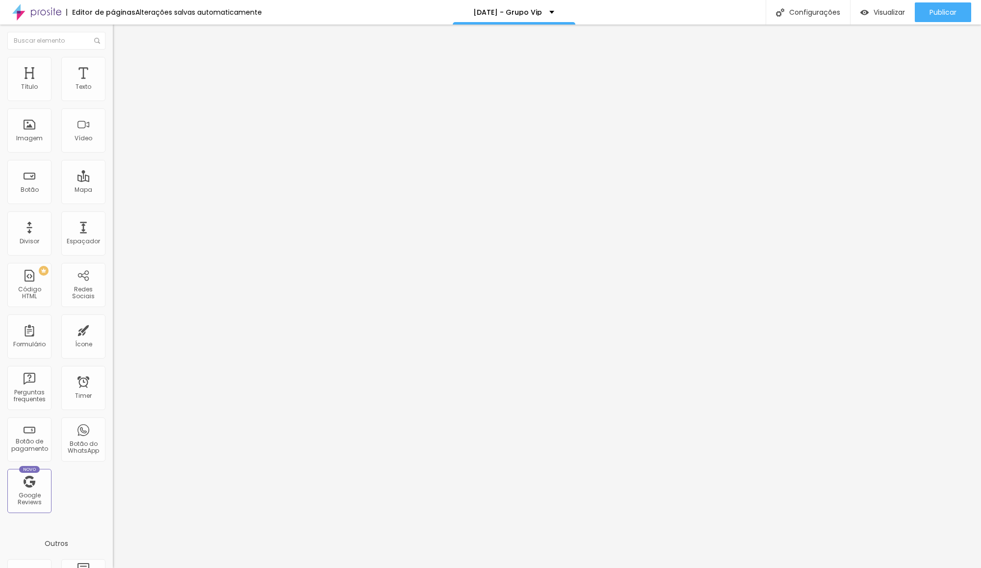
click at [117, 91] on icon "button" at bounding box center [120, 88] width 6 height 6
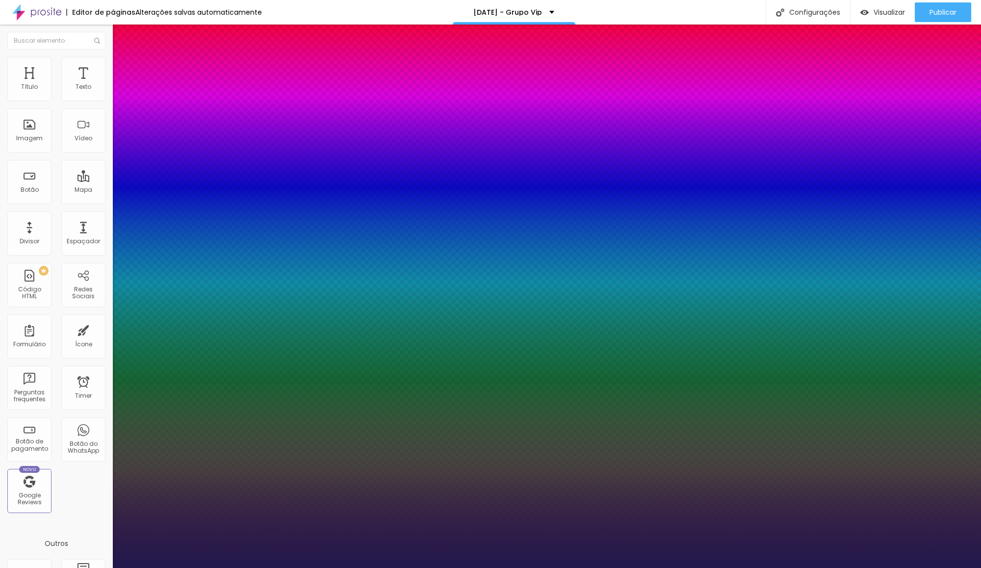
type input "1"
click at [105, 567] on select "AbrilFatface-Regular Actor-Regular Alegreya AlegreyaBlack [PERSON_NAME] Allan-R…" at bounding box center [52, 579] width 105 height 10
select select "MontserratBold"
click at [104, 567] on select "AbrilFatface-Regular Actor-Regular Alegreya AlegreyaBlack [PERSON_NAME] Allan-R…" at bounding box center [52, 579] width 105 height 10
type input "1"
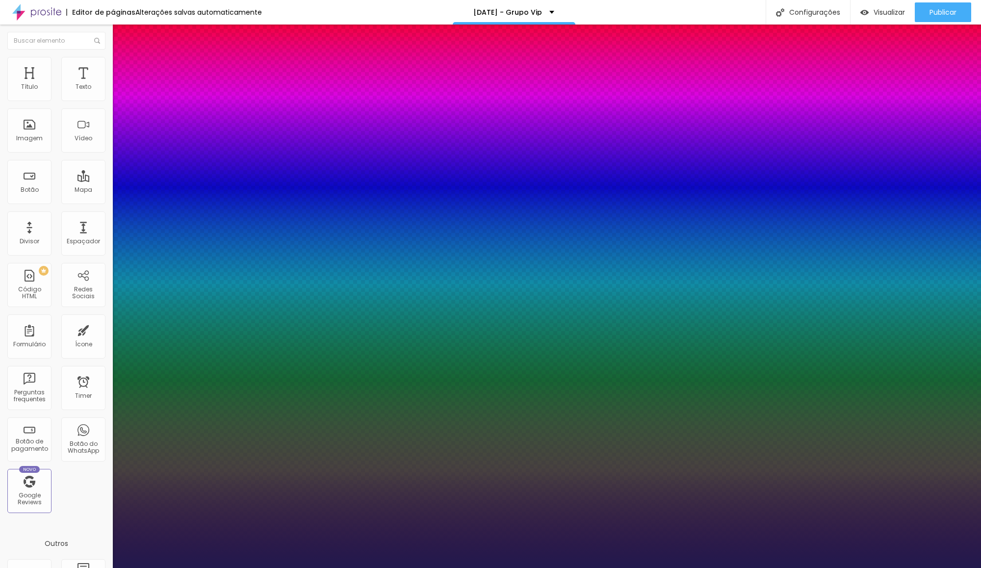
click at [105, 567] on select "AbrilFatface-Regular Actor-Regular Alegreya AlegreyaBlack [PERSON_NAME] Allan-R…" at bounding box center [52, 579] width 105 height 10
select select "MontserratLight"
click at [104, 567] on select "AbrilFatface-Regular Actor-Regular Alegreya AlegreyaBlack [PERSON_NAME] Allan-R…" at bounding box center [52, 579] width 105 height 10
type input "1"
click at [356, 567] on div at bounding box center [490, 568] width 981 height 0
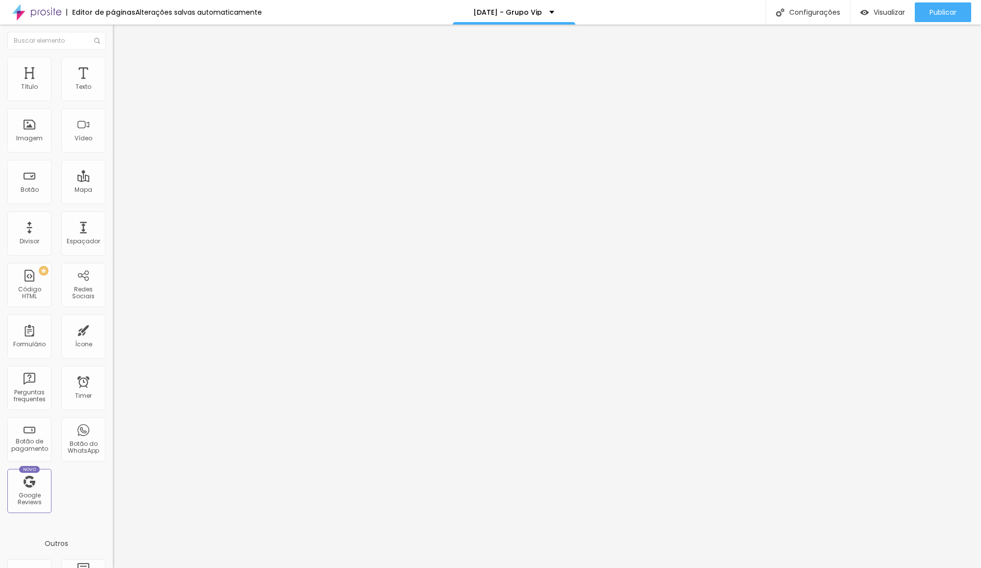
click at [729, 19] on div "Editor de páginas Alterações salvas automaticamente [DATE] - Grupo Vip Configur…" at bounding box center [490, 12] width 981 height 25
click at [122, 67] on span "Estilo" at bounding box center [129, 63] width 15 height 8
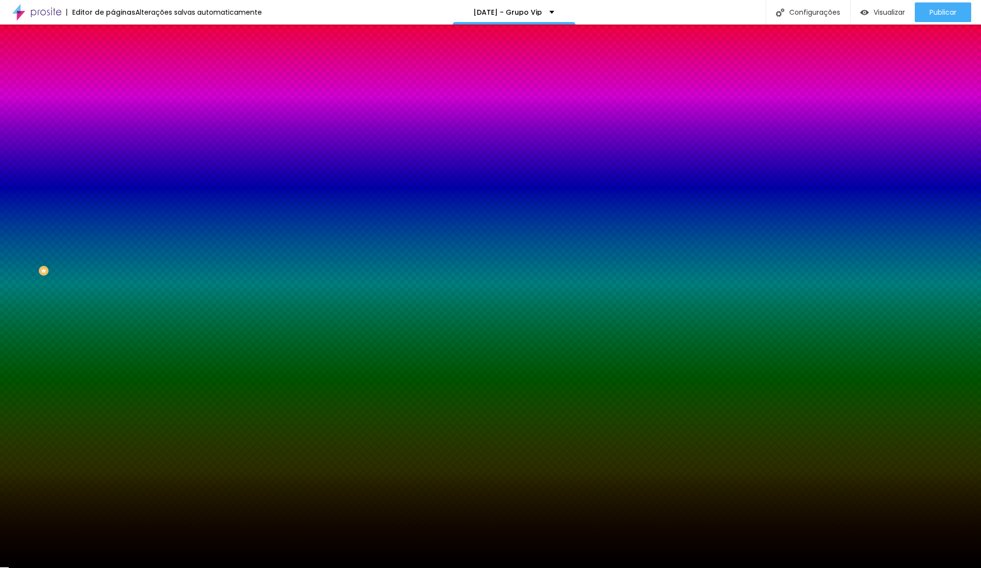
click at [117, 173] on icon "button" at bounding box center [120, 170] width 6 height 6
click at [694, 567] on div at bounding box center [490, 568] width 981 height 0
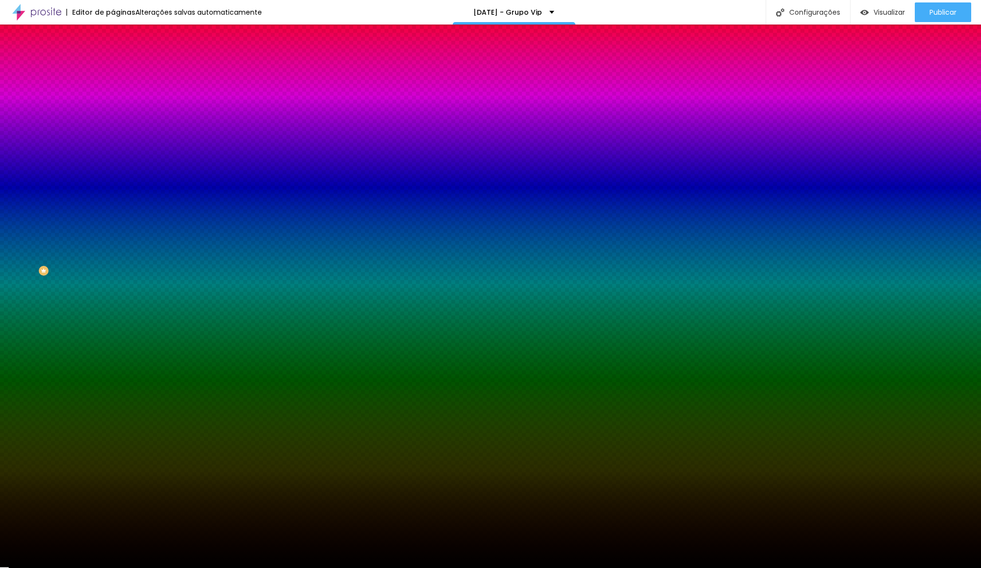
click at [120, 33] on img "button" at bounding box center [124, 36] width 8 height 8
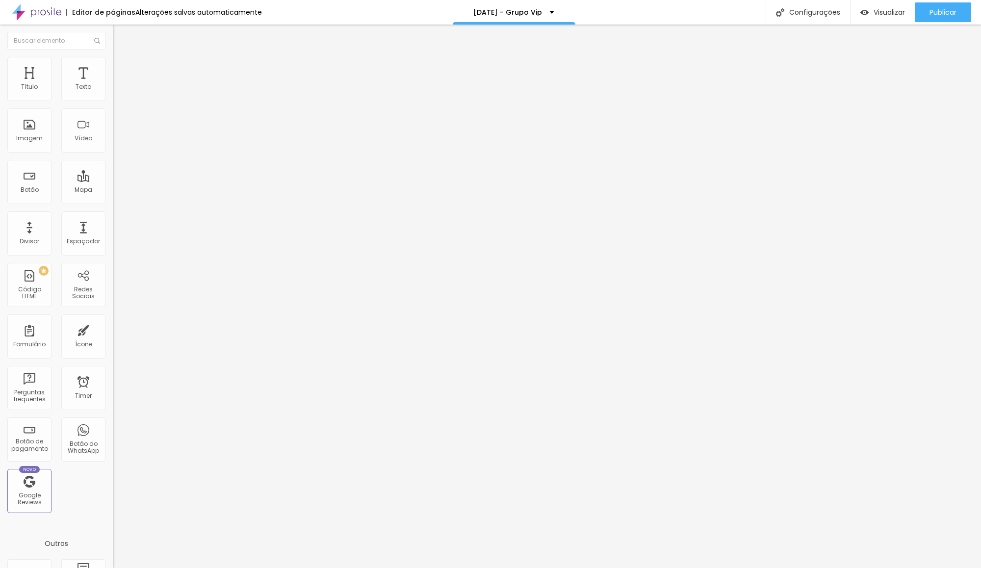
click at [113, 62] on img at bounding box center [117, 61] width 9 height 9
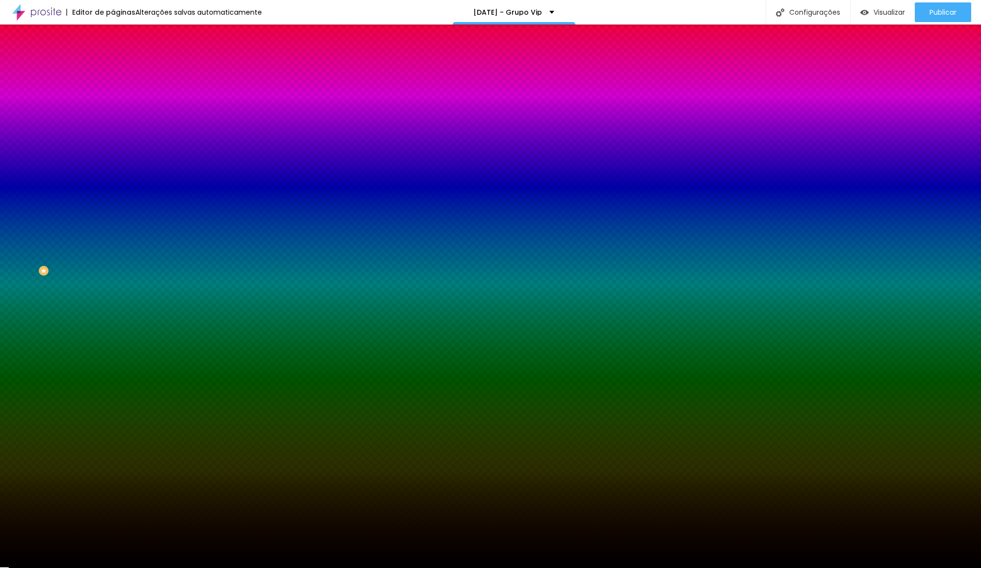
click at [118, 172] on icon "button" at bounding box center [120, 170] width 4 height 4
click at [255, 567] on div at bounding box center [490, 568] width 981 height 0
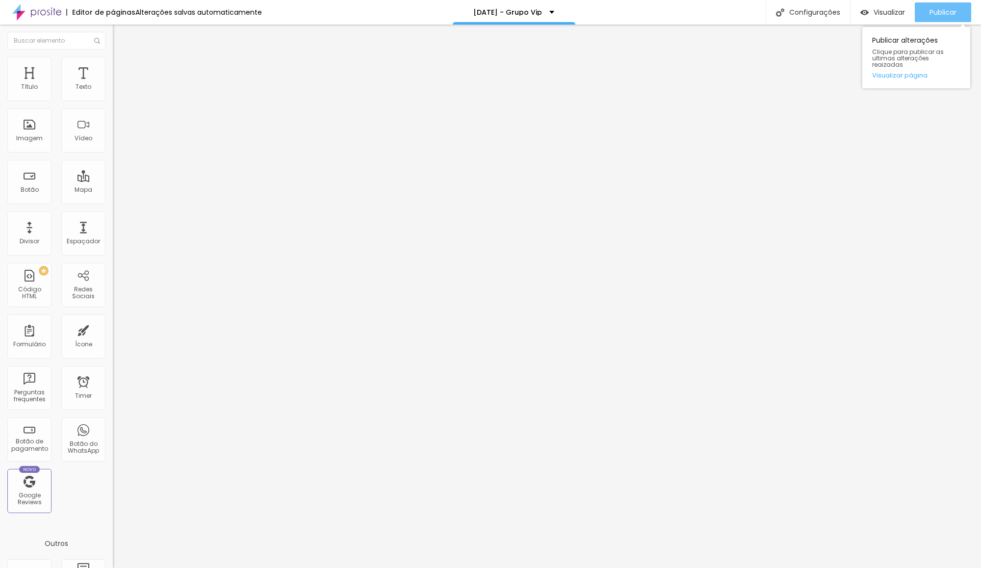
click at [930, 11] on span "Publicar" at bounding box center [942, 12] width 27 height 8
click at [886, 20] on div "Visualizar" at bounding box center [873, 12] width 45 height 20
click at [113, 153] on span "Original" at bounding box center [125, 149] width 24 height 8
click at [113, 57] on li "Estilo" at bounding box center [169, 62] width 113 height 10
click at [113, 64] on li "Estilo" at bounding box center [169, 62] width 113 height 10
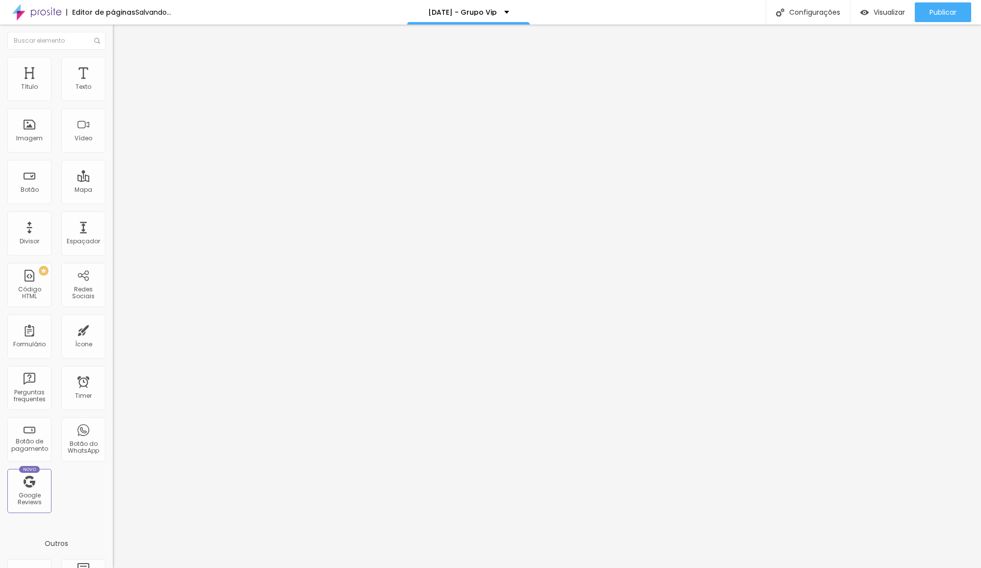
click at [113, 67] on img at bounding box center [117, 71] width 9 height 9
click at [122, 68] on span "Estilo" at bounding box center [129, 63] width 15 height 8
type input "80"
type input "85"
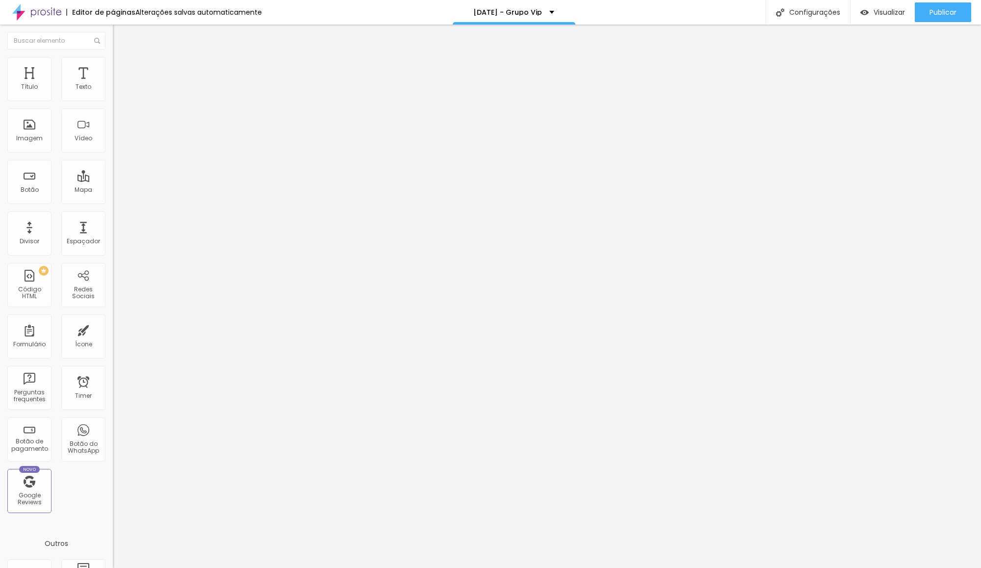
type input "85"
type input "90"
type input "95"
drag, startPoint x: 83, startPoint y: 102, endPoint x: 96, endPoint y: 103, distance: 12.3
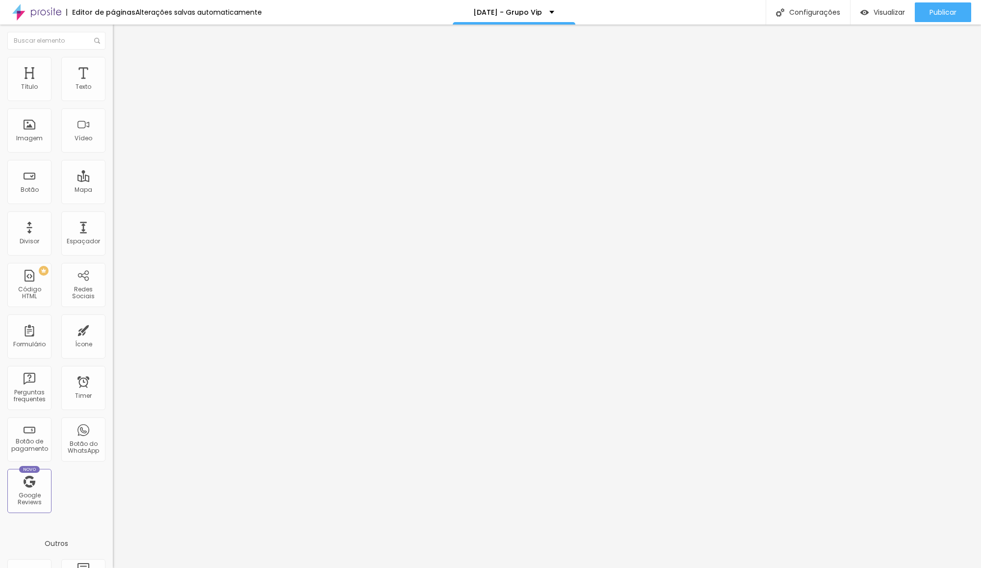
type input "95"
click at [113, 101] on input "range" at bounding box center [144, 97] width 63 height 8
click at [922, 12] on button "Publicar" at bounding box center [943, 12] width 56 height 20
click at [118, 13] on div "Editor de páginas" at bounding box center [100, 12] width 69 height 7
click at [48, 13] on img at bounding box center [36, 12] width 49 height 25
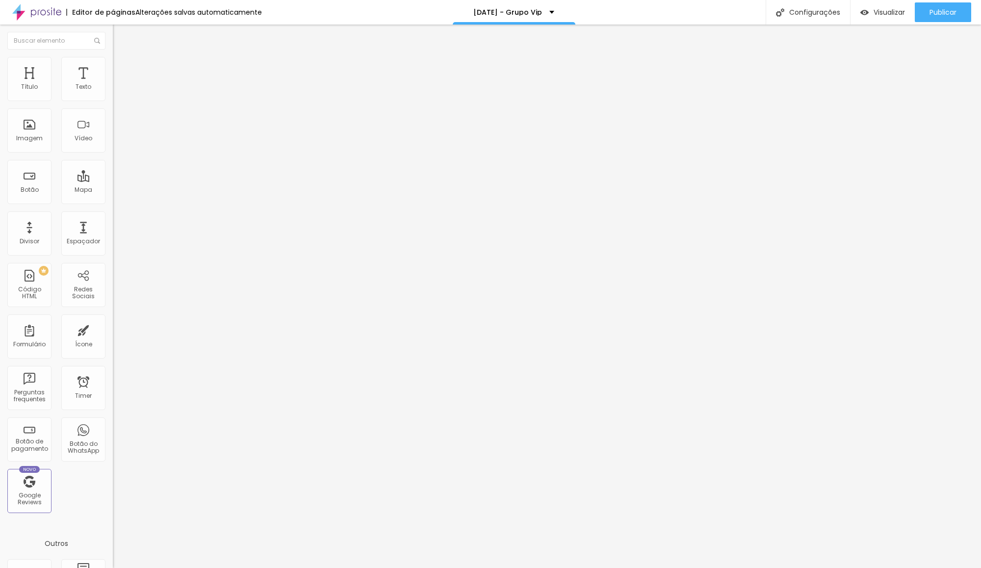
click at [113, 202] on input "[URL][DOMAIN_NAME]" at bounding box center [172, 197] width 118 height 10
paste input "H7LrdLz3HBbKzrmK9Joa3i?mode=ems_copy_c"
type input "[URL][DOMAIN_NAME]"
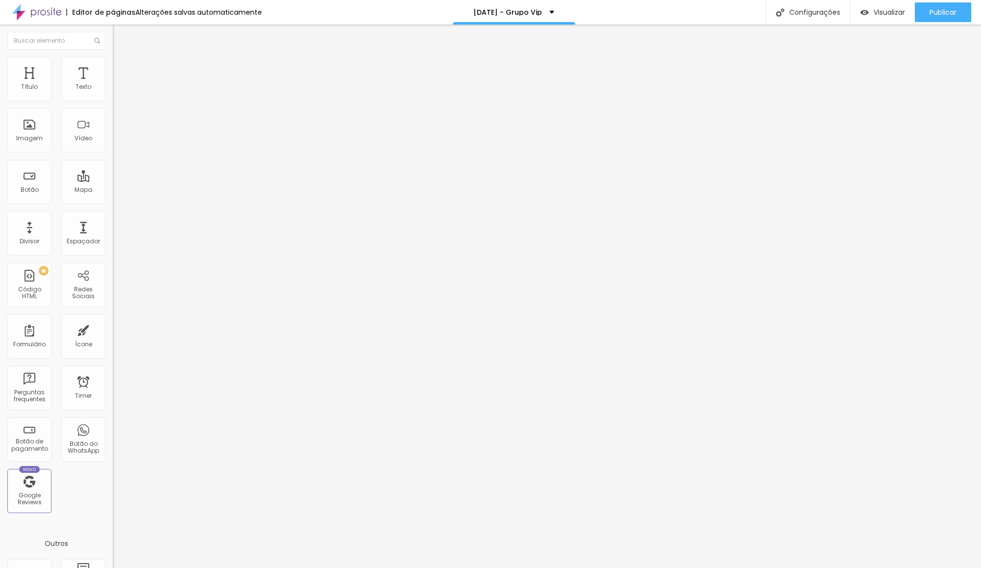
click at [113, 201] on input "[URL][DOMAIN_NAME]" at bounding box center [172, 197] width 118 height 10
click at [926, 13] on button "Publicar" at bounding box center [943, 12] width 56 height 20
click at [113, 200] on input "[URL][DOMAIN_NAME]" at bounding box center [172, 197] width 118 height 10
